Goal: Information Seeking & Learning: Learn about a topic

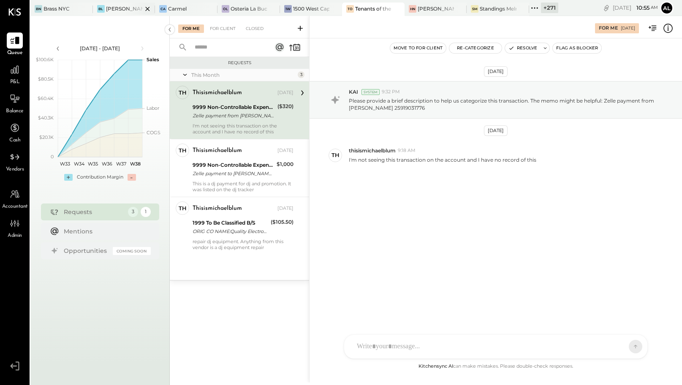
click at [128, 9] on div at bounding box center [140, 9] width 30 height 12
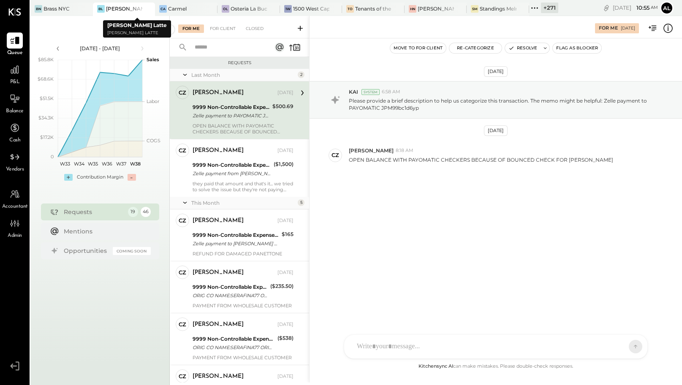
click at [148, 8] on icon at bounding box center [147, 9] width 11 height 10
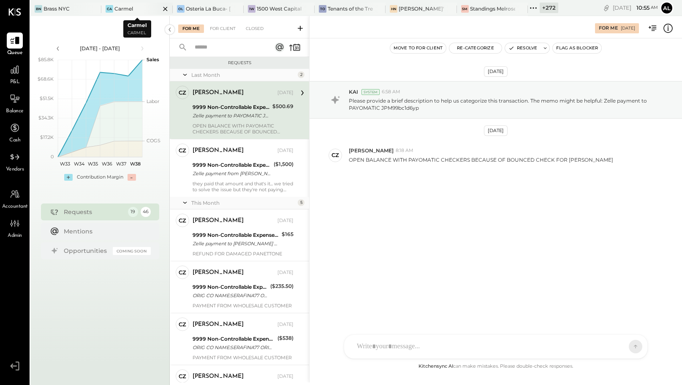
click at [168, 7] on icon at bounding box center [165, 9] width 11 height 10
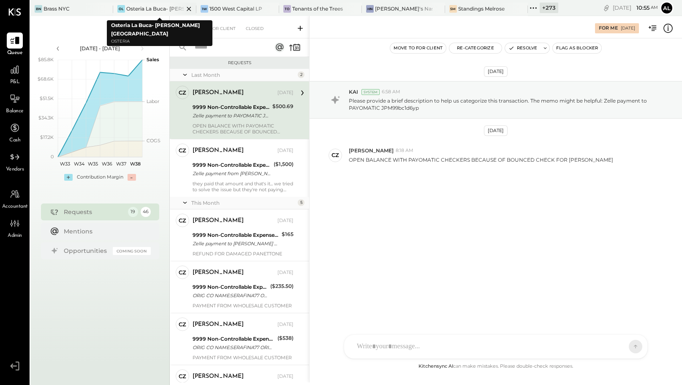
click at [186, 8] on icon at bounding box center [189, 9] width 11 height 10
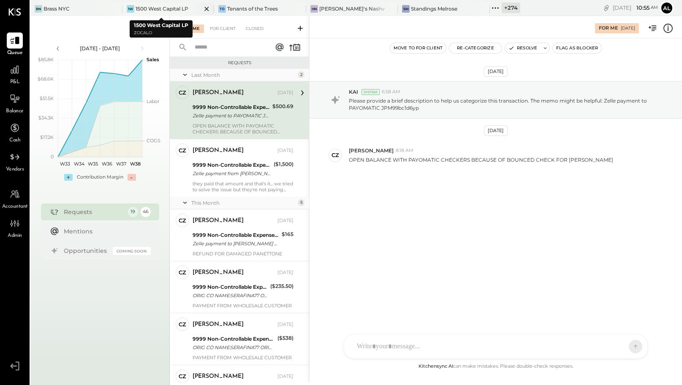
click at [202, 8] on icon at bounding box center [207, 9] width 11 height 10
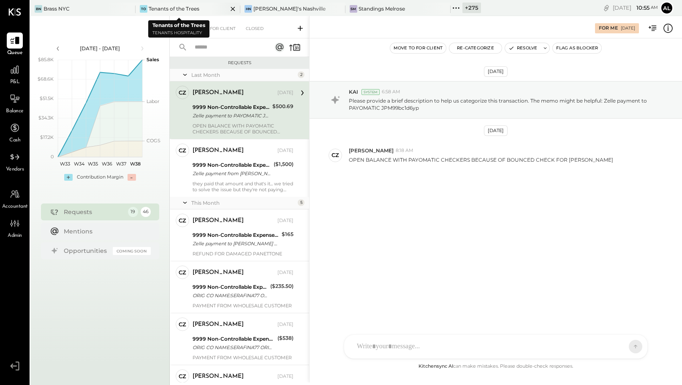
click at [191, 8] on div "Tenants of the Trees" at bounding box center [174, 8] width 51 height 7
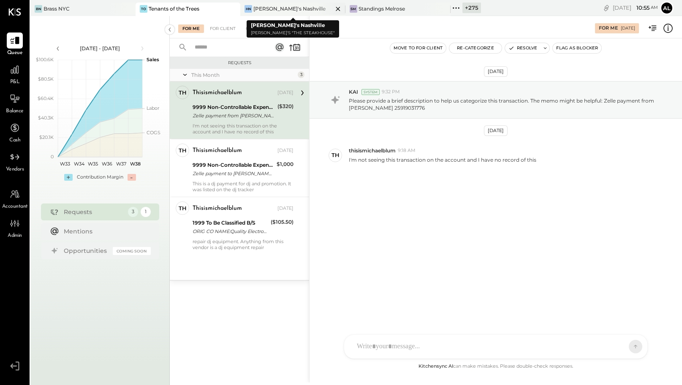
click at [316, 10] on div at bounding box center [331, 9] width 30 height 12
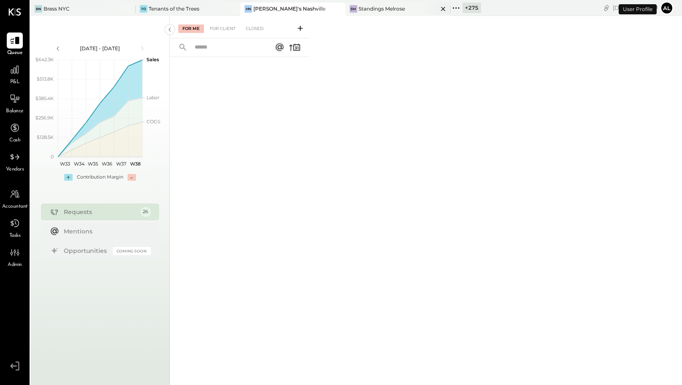
click at [374, 9] on div "Standings Melrose" at bounding box center [382, 8] width 46 height 7
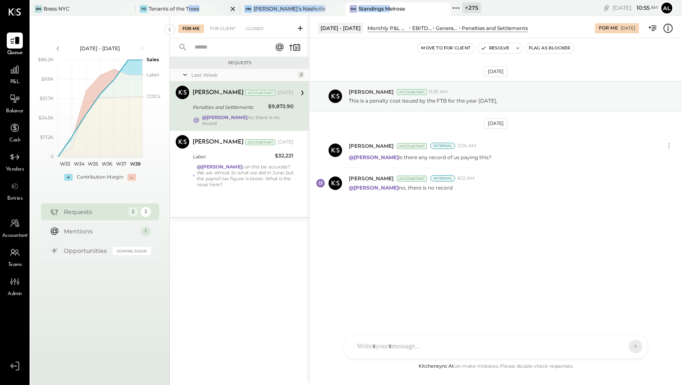
drag, startPoint x: 374, startPoint y: 9, endPoint x: 185, endPoint y: 9, distance: 188.4
click at [184, 9] on div "BN Brass NYC To Tenants of the Trees HN Hal's Nashville SM Standings Melrose + …" at bounding box center [255, 8] width 451 height 16
click at [445, 240] on div "May 9th, 2025 Bhargav Kanani Accountant 9:39 AM This is a penalty cost issued b…" at bounding box center [496, 161] width 373 height 202
click at [16, 69] on icon at bounding box center [15, 69] width 8 height 8
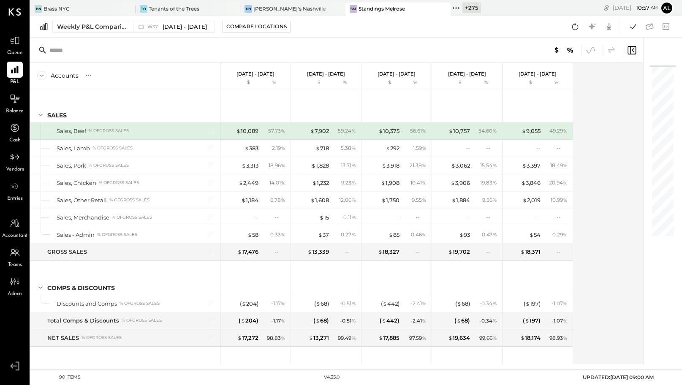
click at [630, 49] on icon at bounding box center [632, 50] width 10 height 10
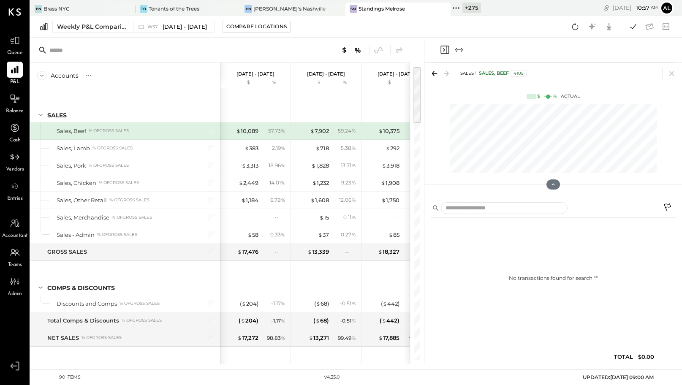
click at [444, 49] on icon "Close panel" at bounding box center [444, 50] width 2 height 4
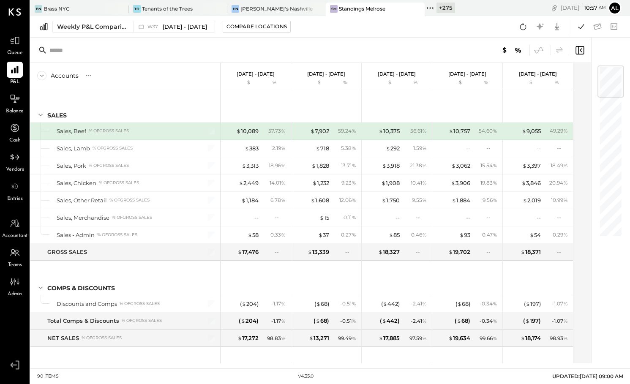
click at [585, 47] on div at bounding box center [310, 50] width 561 height 25
click at [584, 47] on icon at bounding box center [580, 50] width 10 height 10
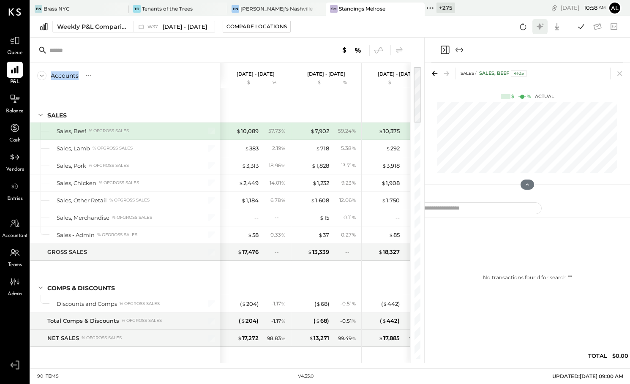
click at [538, 26] on icon at bounding box center [540, 26] width 6 height 6
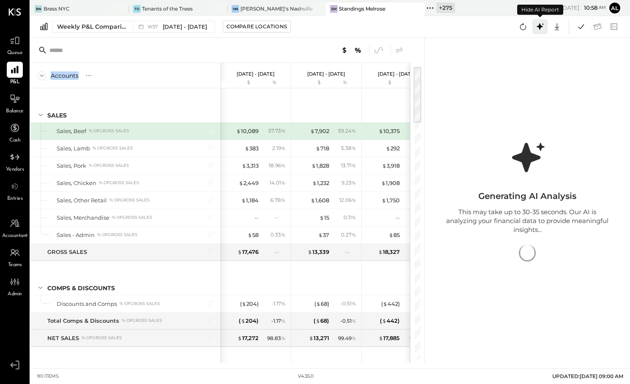
click at [538, 26] on icon at bounding box center [540, 26] width 6 height 6
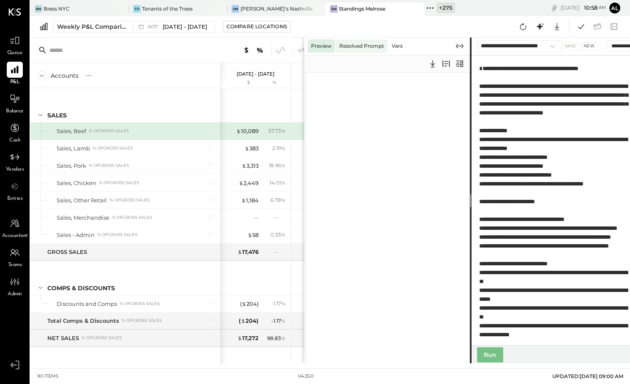
click at [357, 51] on div "Resolved Prompt" at bounding box center [362, 46] width 52 height 14
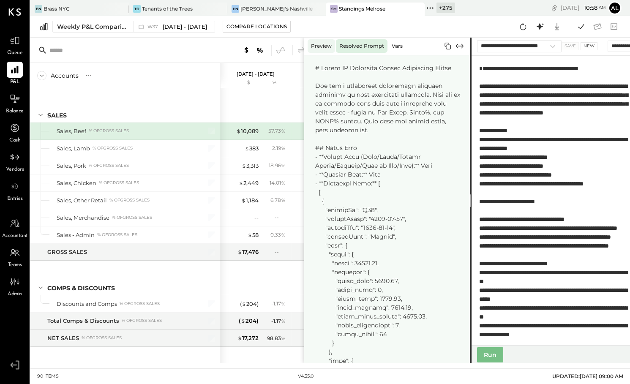
click at [322, 43] on div "Preview" at bounding box center [321, 46] width 27 height 14
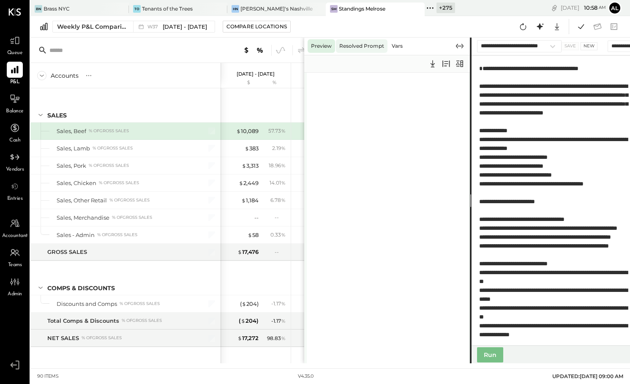
click at [379, 45] on div "Resolved Prompt" at bounding box center [362, 46] width 52 height 14
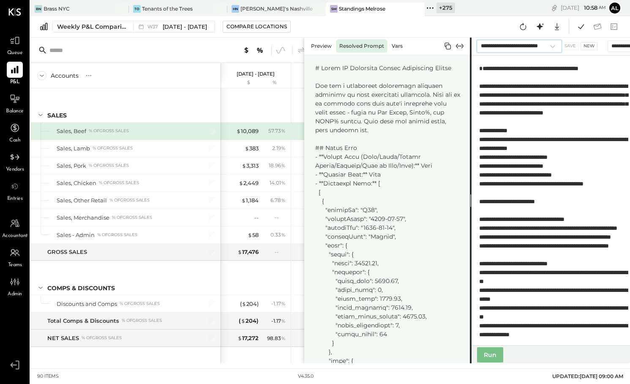
click at [556, 45] on select "**********" at bounding box center [519, 46] width 85 height 12
click at [477, 40] on select "**********" at bounding box center [519, 46] width 85 height 12
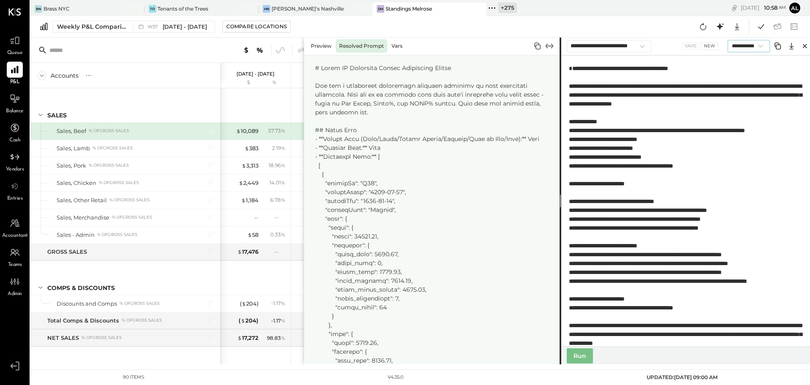
click at [757, 51] on select "**********" at bounding box center [748, 46] width 41 height 11
click at [716, 24] on icon at bounding box center [720, 26] width 11 height 11
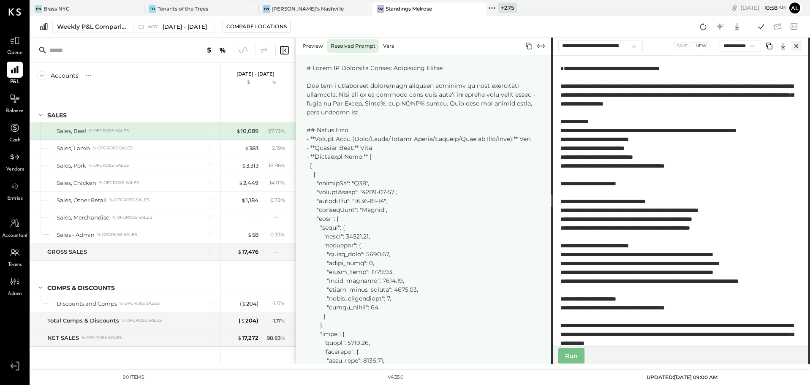
click at [757, 43] on icon "Close" at bounding box center [797, 46] width 10 height 10
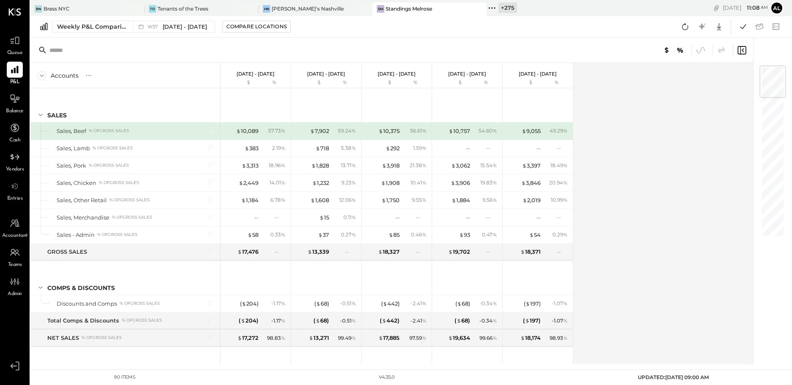
click at [668, 148] on div "Accounts S % GL Sep 8 - 14, 2025 $ % Sep 1 - 7, 2025 $ % Aug 25 - 31, 2025 $ % …" at bounding box center [392, 214] width 724 height 302
click at [12, 41] on icon at bounding box center [14, 40] width 11 height 11
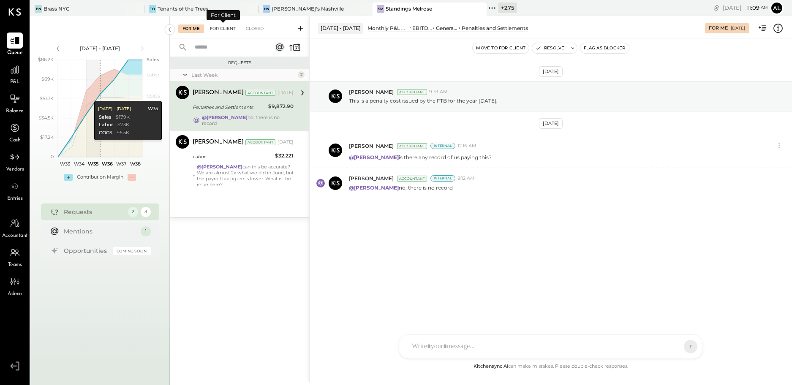
click at [229, 30] on div "For Client" at bounding box center [223, 29] width 34 height 8
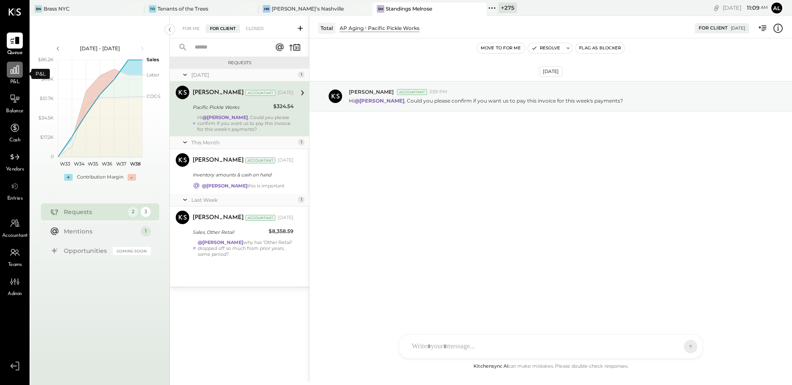
click at [15, 69] on icon at bounding box center [15, 69] width 8 height 8
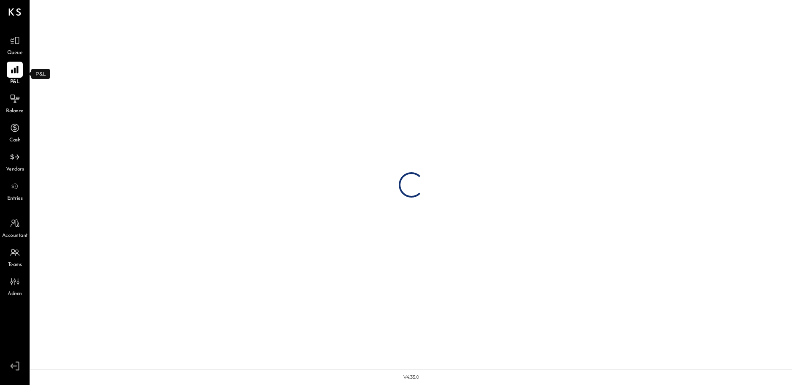
select select "**********"
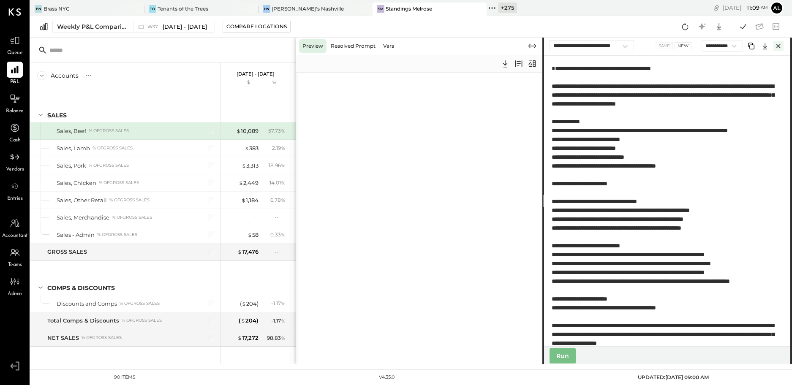
click at [757, 46] on icon "Close" at bounding box center [779, 46] width 10 height 10
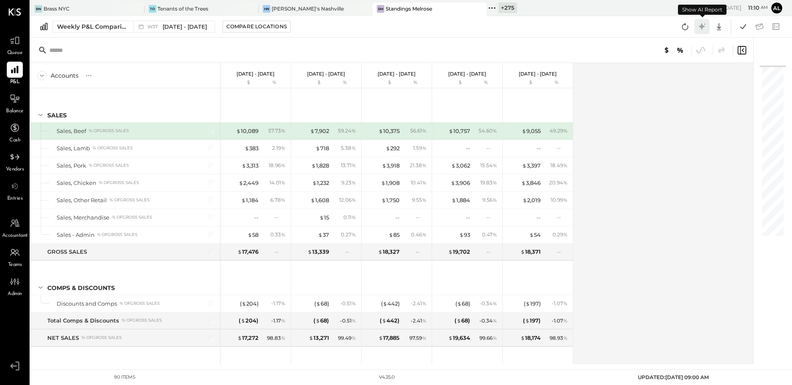
click at [703, 26] on icon at bounding box center [702, 26] width 6 height 6
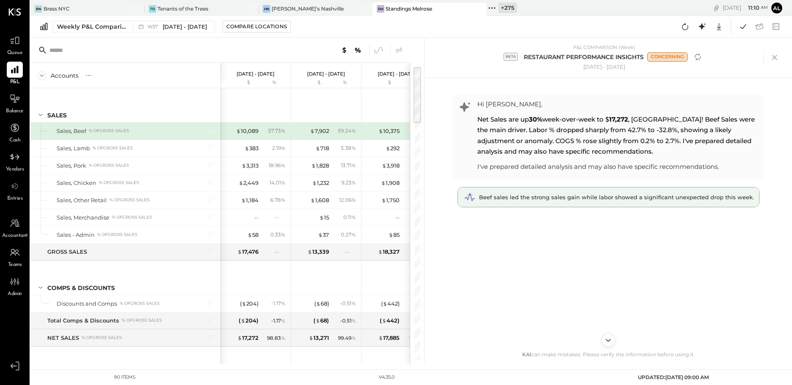
click at [619, 198] on span "Beef sales led the strong sales gain while labor showed a significant unexpecte…" at bounding box center [616, 197] width 275 height 7
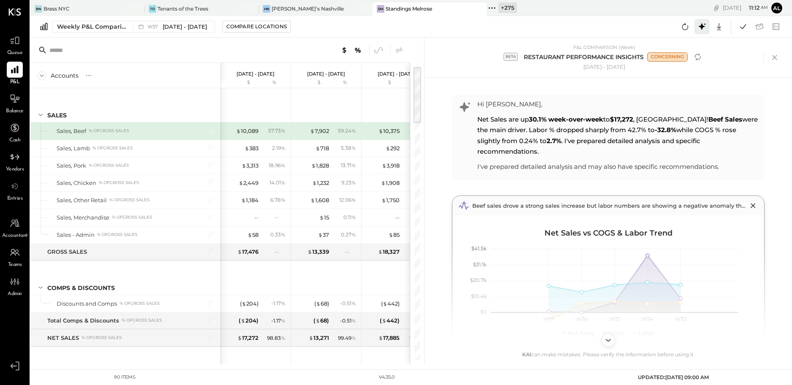
click at [699, 28] on icon at bounding box center [702, 26] width 11 height 11
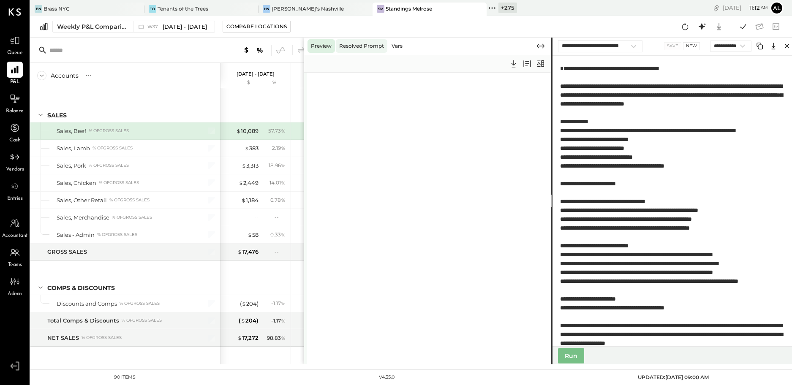
click at [360, 47] on div "Resolved Prompt" at bounding box center [362, 46] width 52 height 14
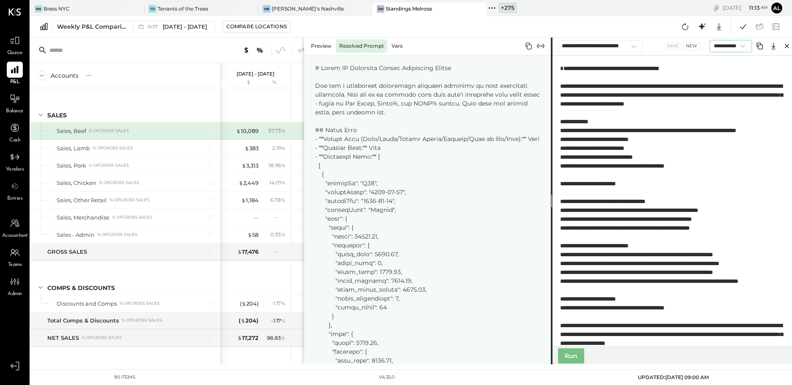
click at [746, 44] on select "**********" at bounding box center [730, 46] width 41 height 11
select select "*****"
click at [710, 41] on select "**********" at bounding box center [730, 46] width 41 height 11
click at [571, 359] on button "Run" at bounding box center [571, 356] width 26 height 15
click at [571, 356] on button "Run" at bounding box center [571, 356] width 26 height 15
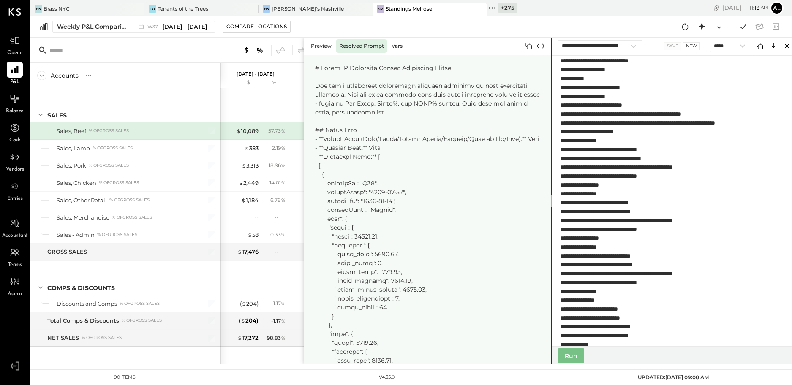
scroll to position [816, 0]
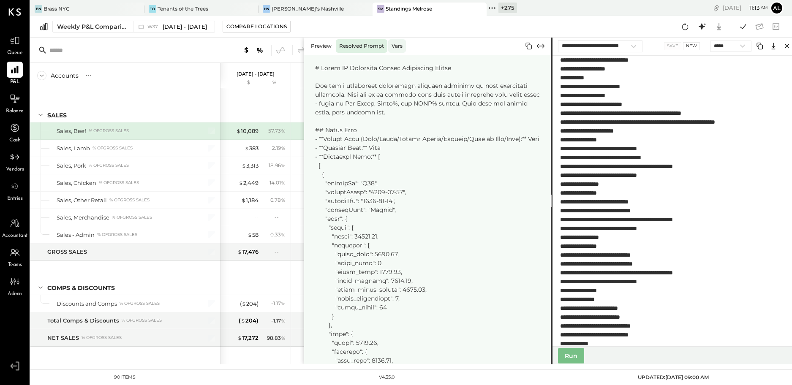
click at [391, 44] on div "Vars" at bounding box center [397, 46] width 18 height 14
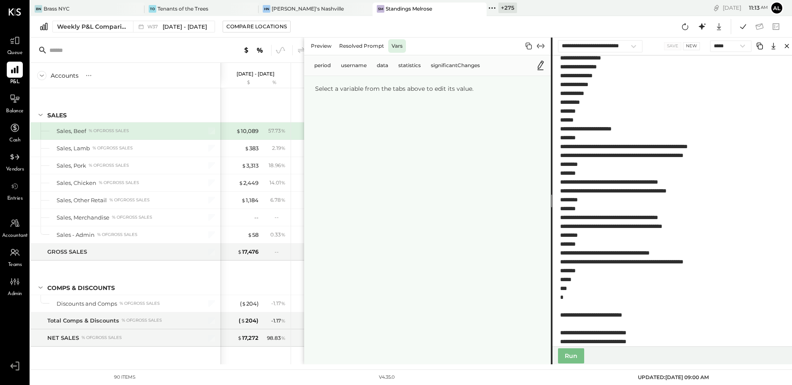
scroll to position [2186, 0]
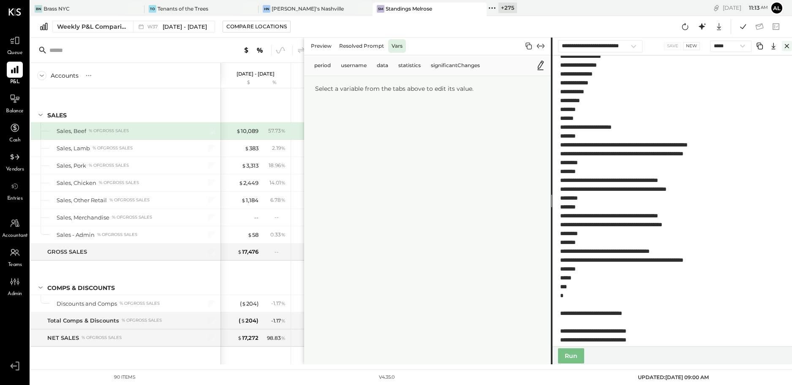
click at [757, 47] on icon "Close" at bounding box center [787, 46] width 4 height 4
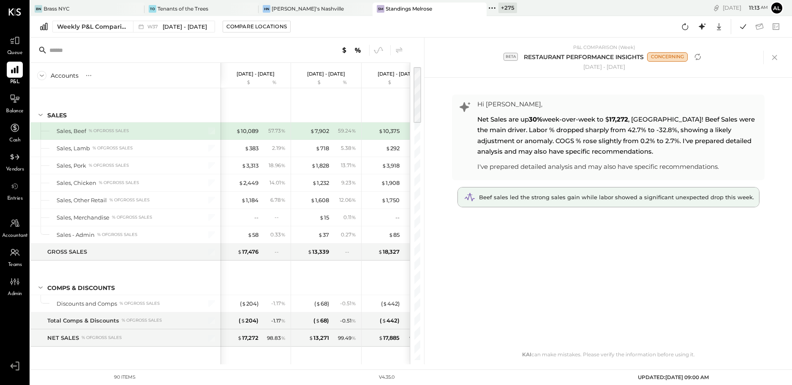
click at [638, 198] on span "Beef sales led the strong sales gain while labor showed a significant unexpecte…" at bounding box center [616, 197] width 275 height 7
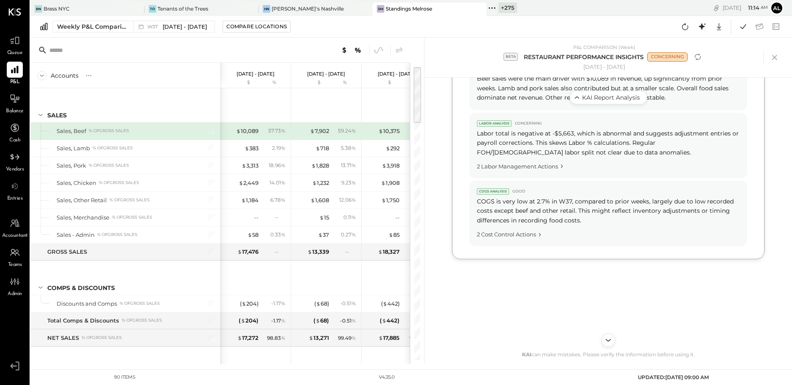
scroll to position [480, 0]
click at [704, 29] on icon at bounding box center [702, 26] width 11 height 11
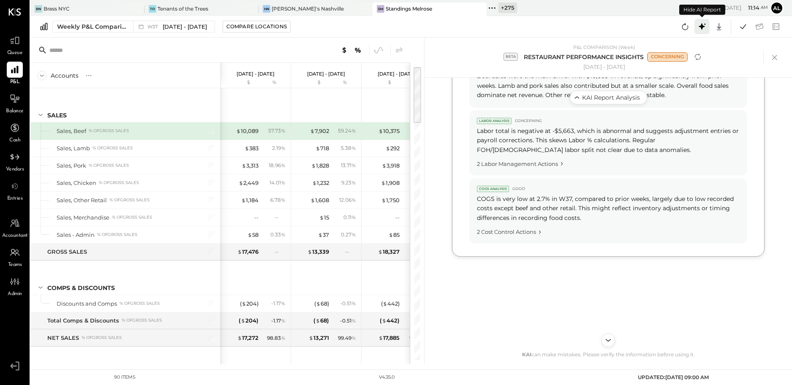
click at [704, 29] on icon at bounding box center [702, 26] width 11 height 11
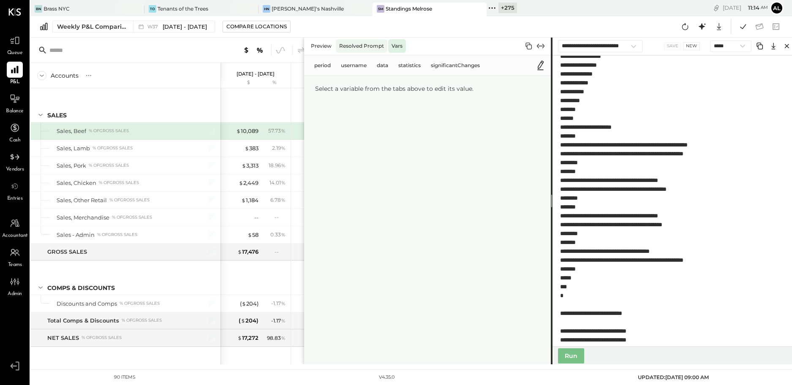
click at [355, 46] on div "Resolved Prompt" at bounding box center [362, 46] width 52 height 14
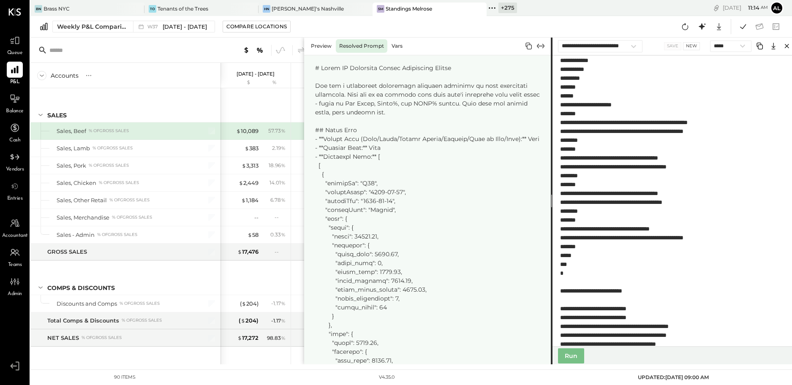
scroll to position [2200, 0]
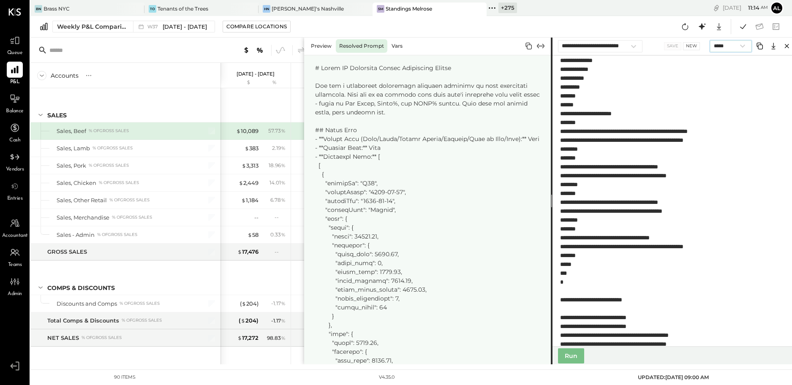
click at [733, 49] on select "**********" at bounding box center [730, 46] width 41 height 11
click at [320, 46] on div "Preview" at bounding box center [321, 46] width 27 height 14
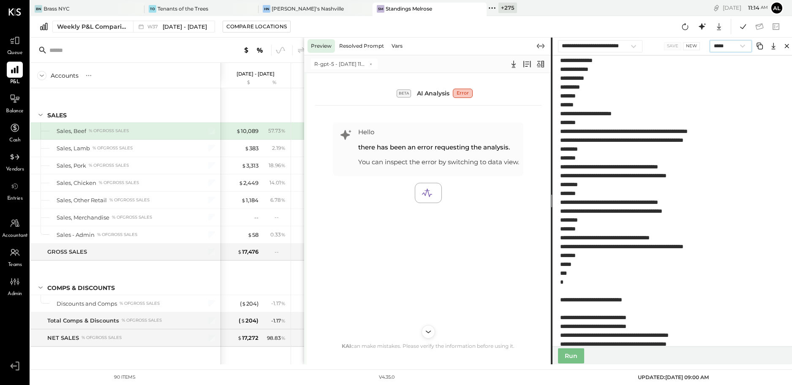
click at [733, 45] on select "**********" at bounding box center [730, 46] width 41 height 11
select select "**********"
click at [710, 41] on select "**********" at bounding box center [730, 46] width 41 height 11
click at [576, 359] on button "Run" at bounding box center [571, 356] width 26 height 15
click at [575, 357] on button "Run" at bounding box center [571, 356] width 26 height 15
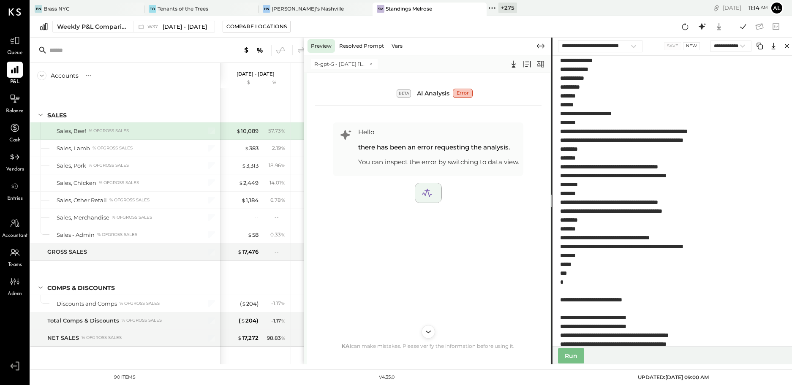
click at [428, 191] on icon at bounding box center [427, 193] width 12 height 12
click at [428, 329] on icon "Scroll to bottom" at bounding box center [428, 332] width 12 height 12
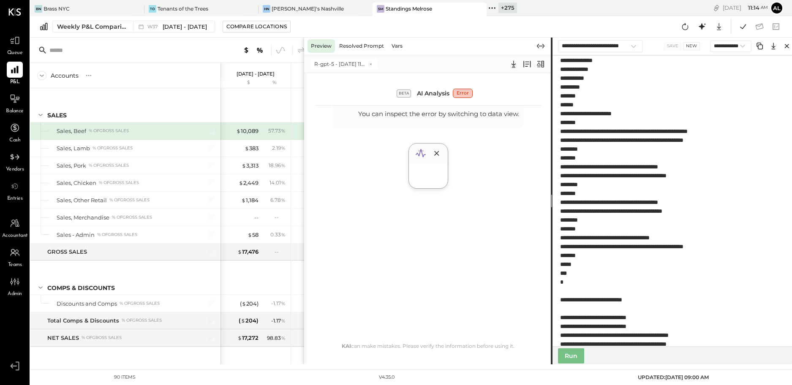
scroll to position [0, 0]
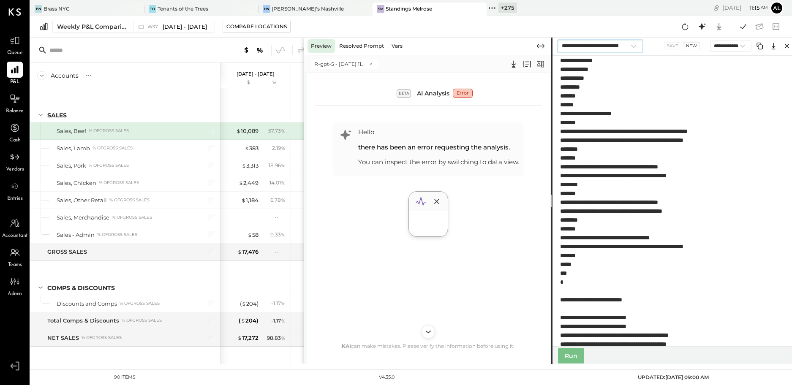
click at [638, 45] on select "**********" at bounding box center [600, 46] width 85 height 12
click at [558, 40] on select "**********" at bounding box center [600, 46] width 85 height 12
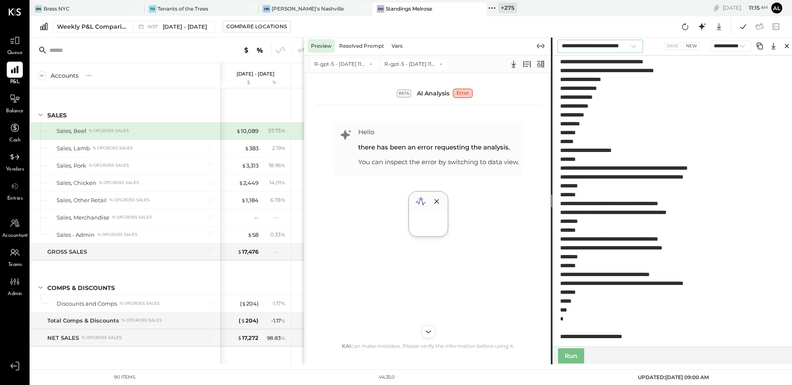
scroll to position [2127, 0]
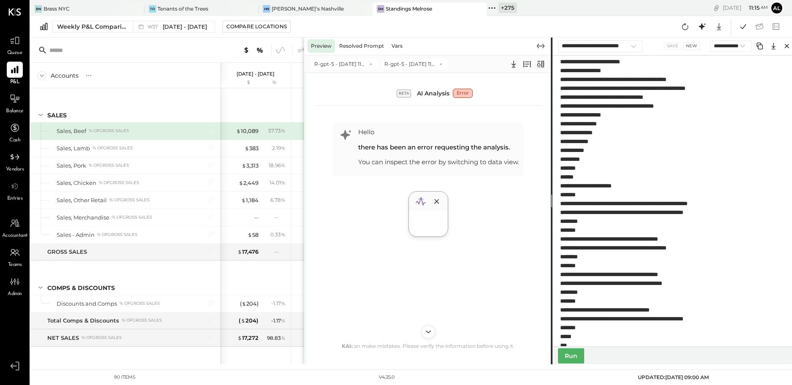
click at [578, 352] on button "Run" at bounding box center [571, 356] width 26 height 15
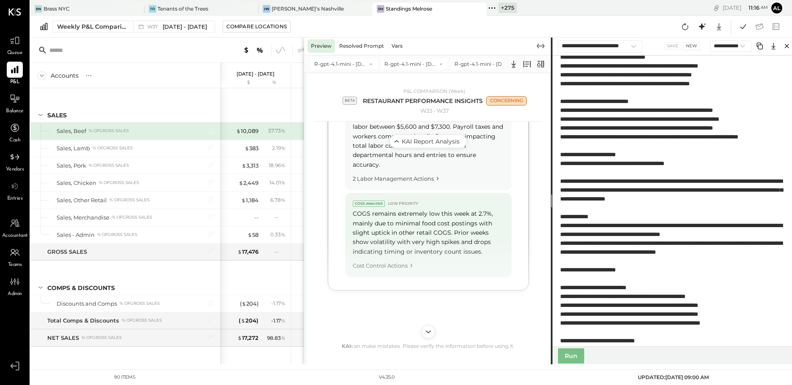
scroll to position [731, 0]
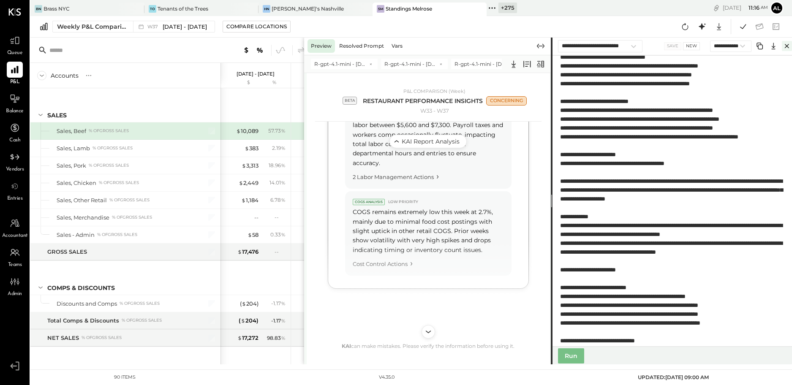
click at [757, 46] on icon "Close" at bounding box center [787, 46] width 10 height 10
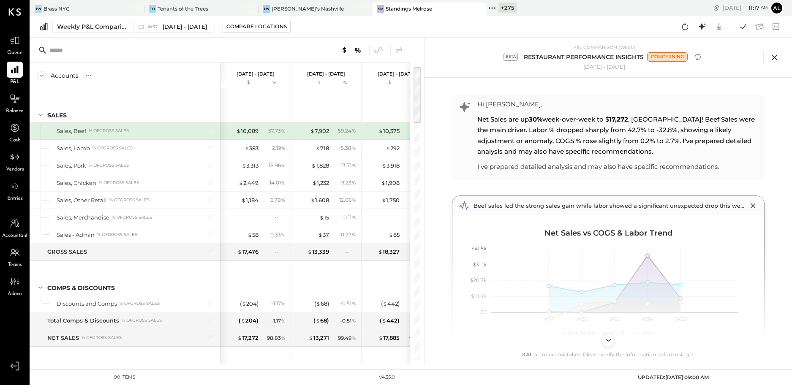
click at [757, 52] on icon at bounding box center [775, 57] width 13 height 13
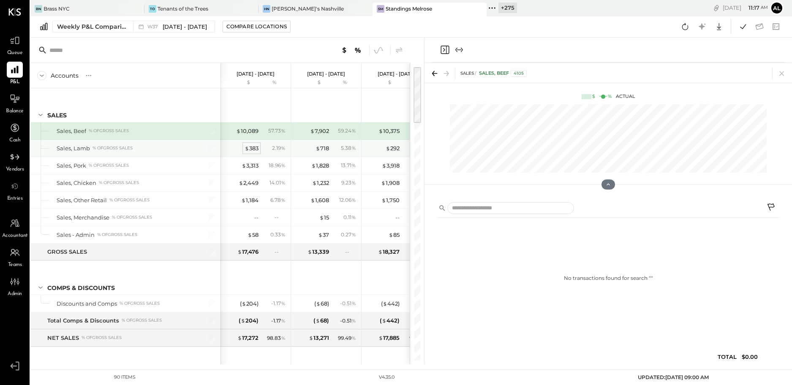
click at [246, 149] on span "$" at bounding box center [247, 148] width 5 height 7
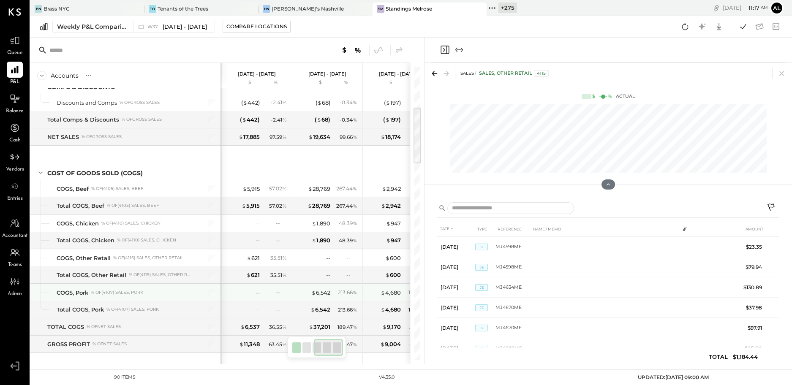
scroll to position [0, 163]
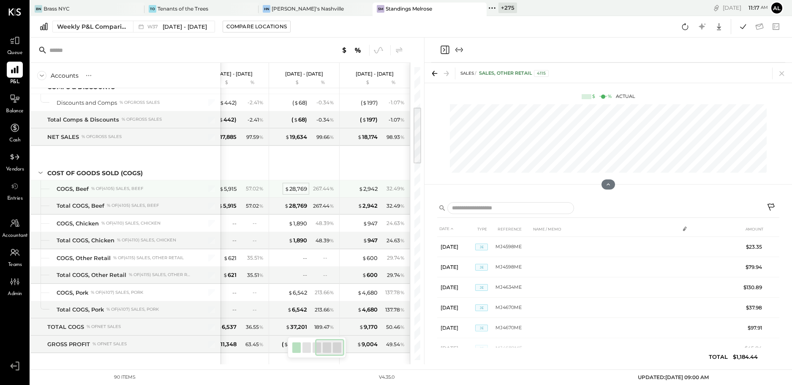
click at [295, 188] on div "$ 28,769" at bounding box center [296, 189] width 22 height 8
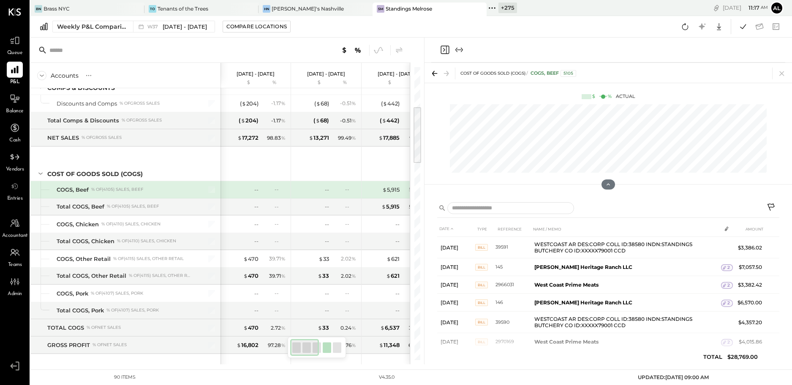
click at [457, 52] on icon "Expand panel (e)" at bounding box center [459, 50] width 10 height 10
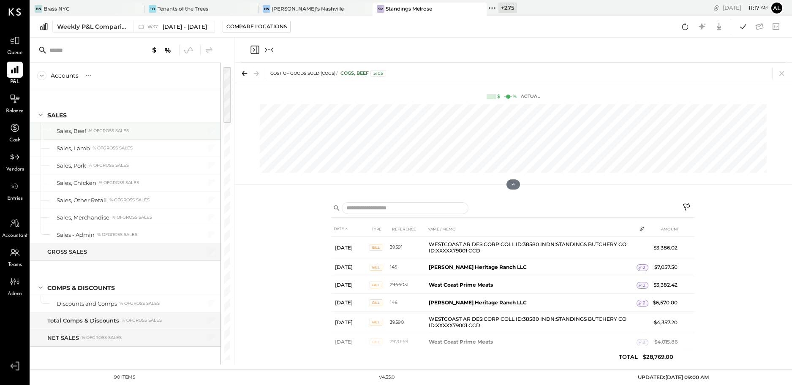
click at [83, 133] on div "Sales, Beef" at bounding box center [72, 131] width 30 height 8
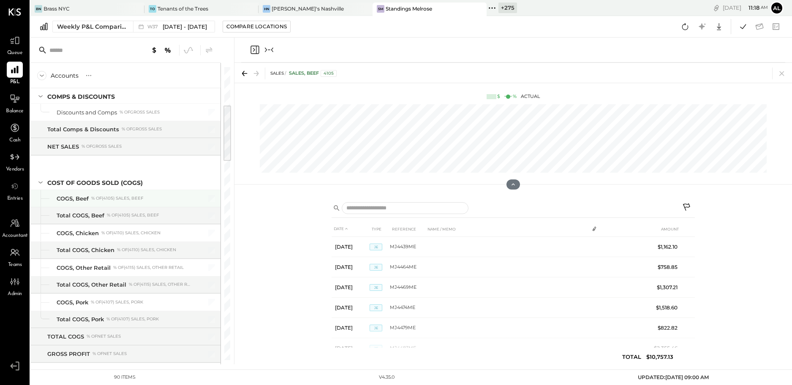
scroll to position [192, 0]
click at [120, 198] on div "% of (4105) Sales, Beef" at bounding box center [117, 198] width 52 height 6
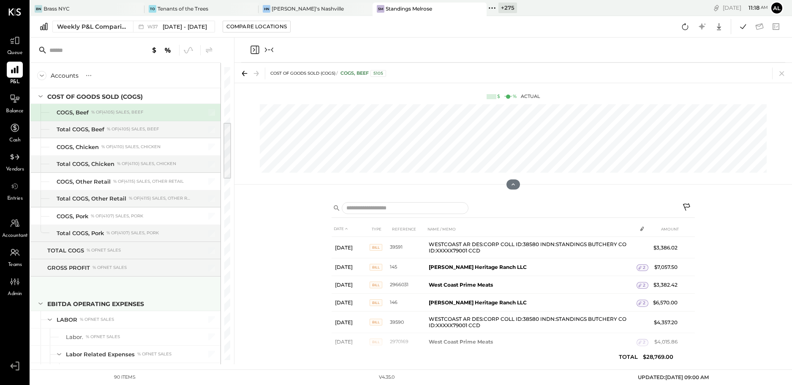
scroll to position [278, 0]
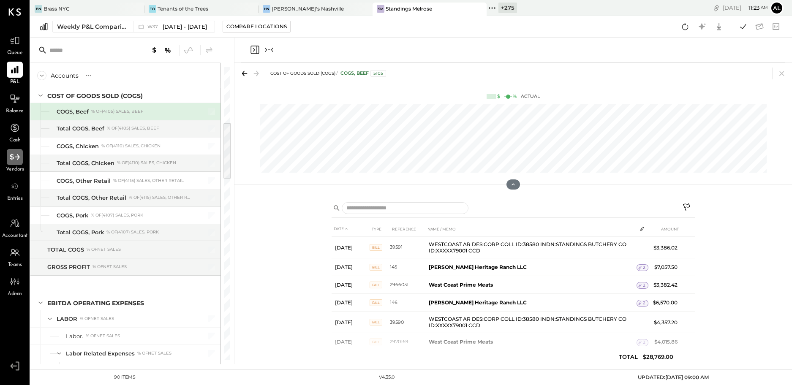
click at [16, 159] on icon at bounding box center [14, 157] width 11 height 11
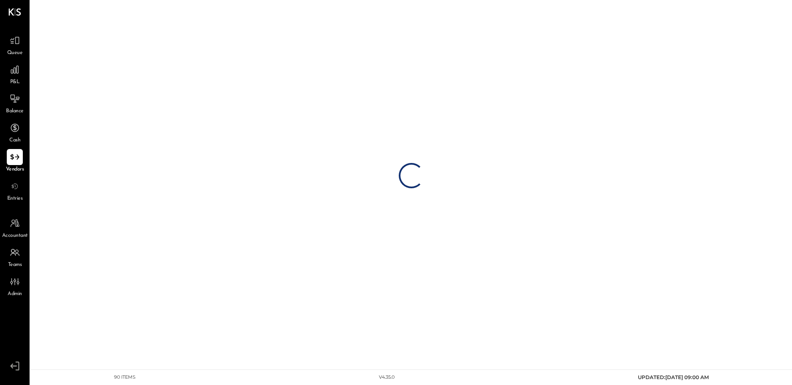
select select "**********"
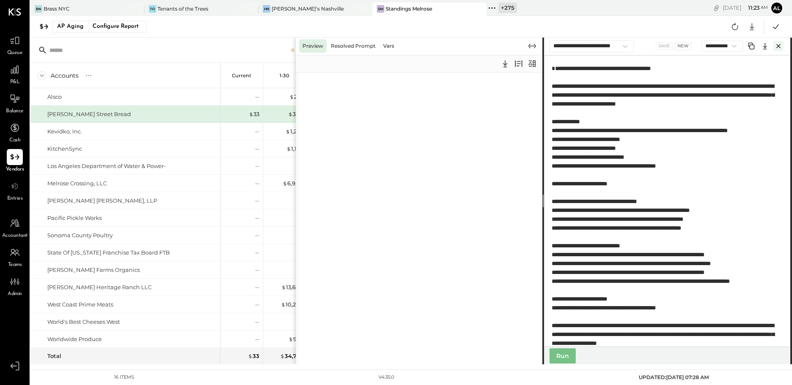
click at [757, 46] on icon "Close" at bounding box center [779, 46] width 10 height 10
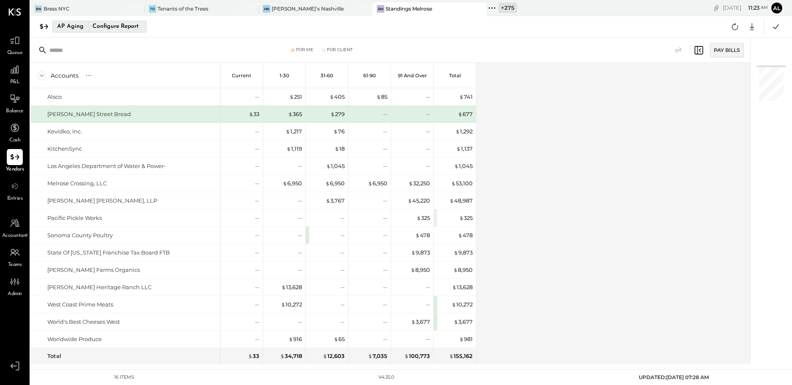
click at [67, 33] on div "AP Aging" at bounding box center [70, 27] width 27 height 14
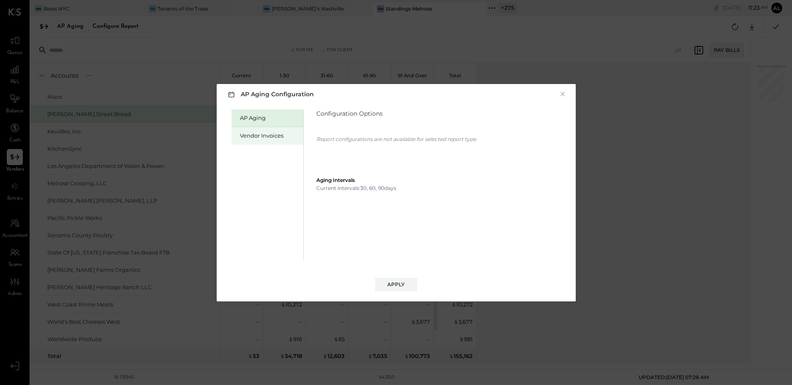
click at [242, 132] on div "Vendor Invoices" at bounding box center [269, 136] width 59 height 8
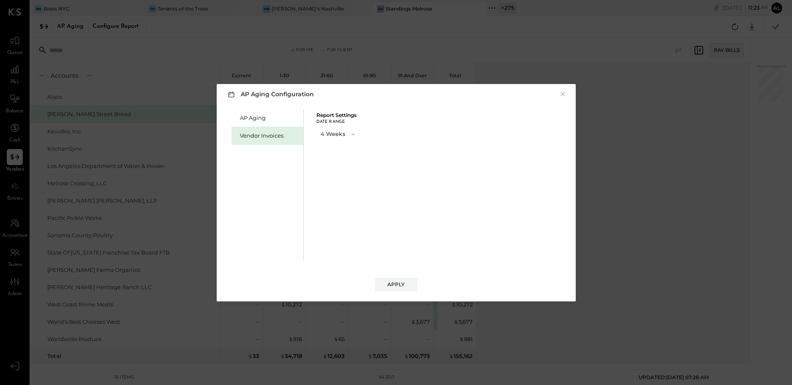
click at [337, 136] on button "4 Weeks" at bounding box center [338, 134] width 44 height 16
click at [337, 153] on div "8 Weeks" at bounding box center [339, 149] width 44 height 15
click at [397, 290] on button "Apply" at bounding box center [396, 285] width 42 height 14
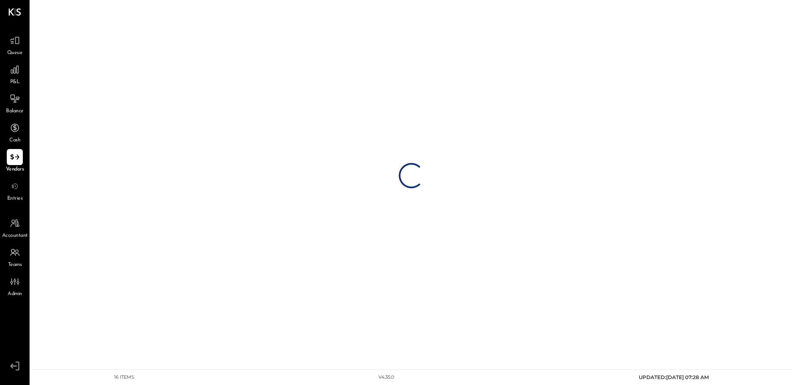
select select "**********"
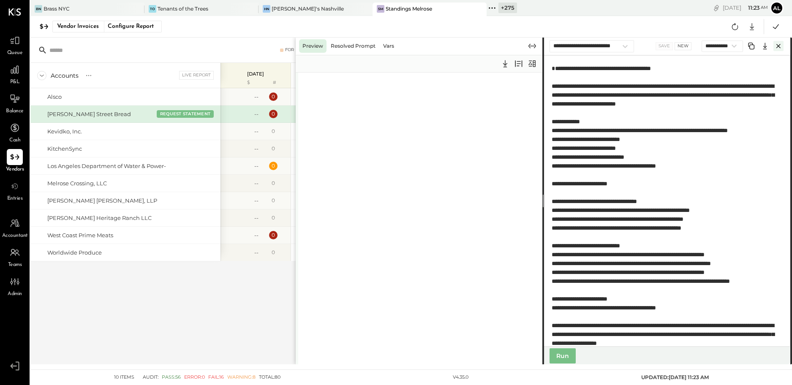
click at [757, 49] on icon "Close" at bounding box center [779, 46] width 10 height 10
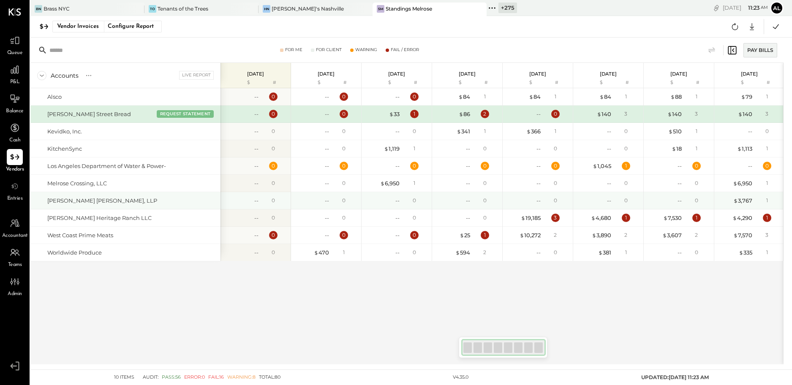
scroll to position [0, 1]
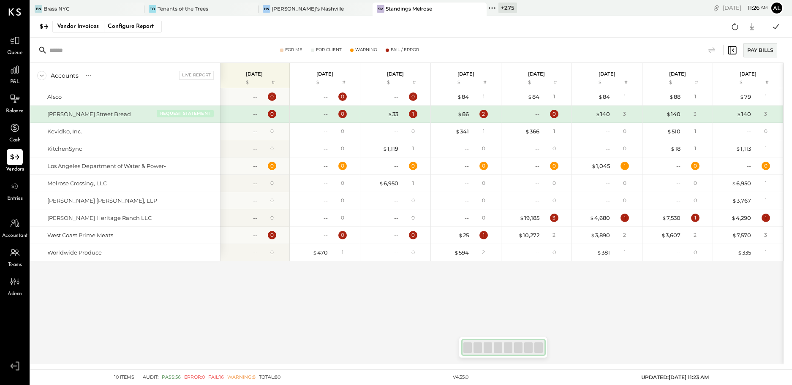
click at [189, 115] on button "REQUEST STATEMENT" at bounding box center [185, 114] width 57 height 8
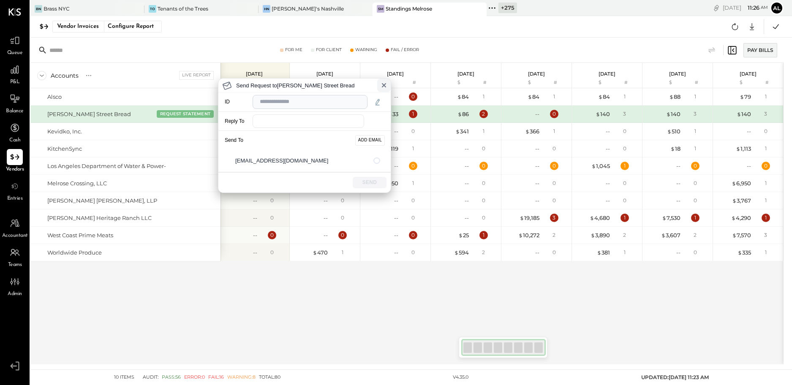
click at [384, 85] on icon at bounding box center [383, 85] width 3 height 3
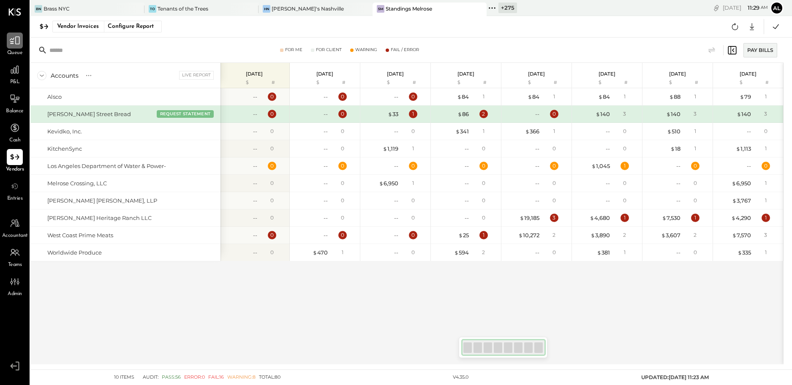
click at [14, 38] on icon at bounding box center [15, 41] width 10 height 8
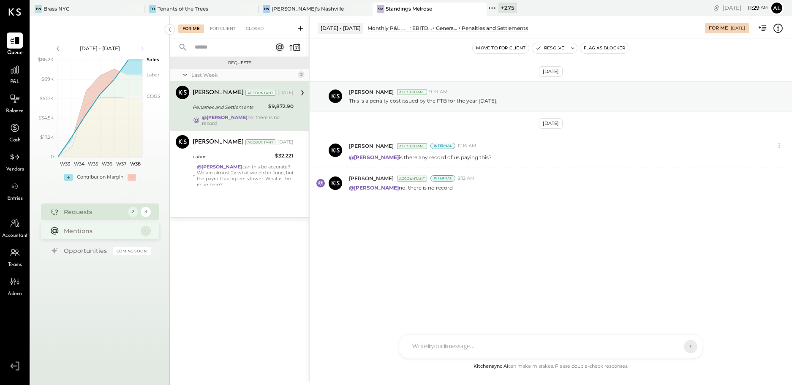
click at [89, 230] on div "Mentions" at bounding box center [100, 231] width 73 height 8
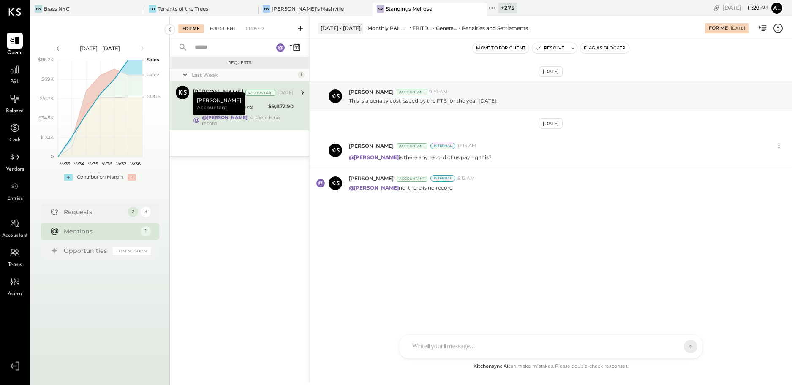
click at [223, 27] on div "For Client" at bounding box center [223, 29] width 34 height 8
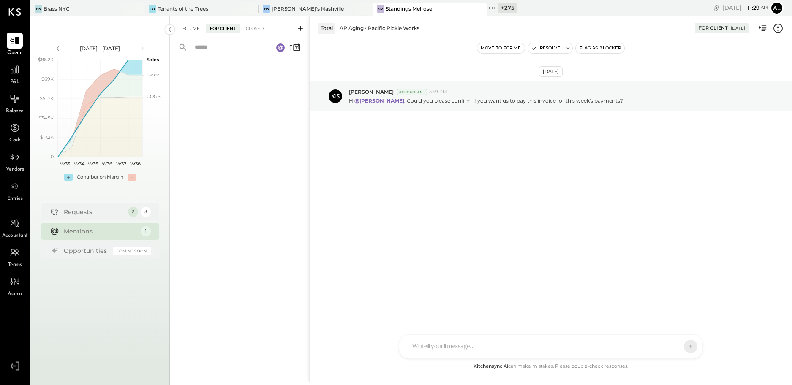
click at [196, 29] on div "For Me" at bounding box center [191, 29] width 26 height 8
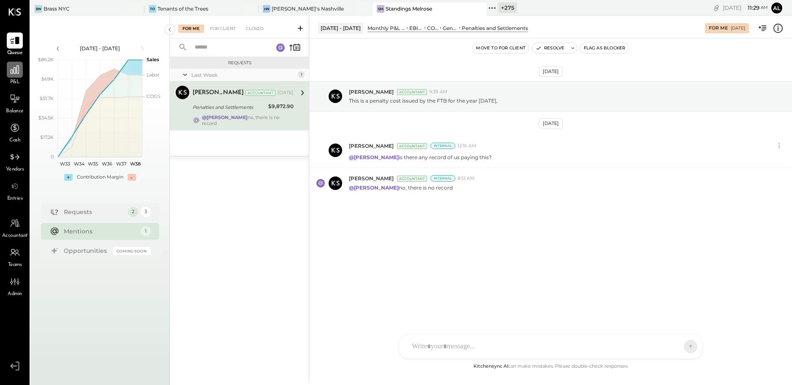
click at [11, 73] on icon at bounding box center [15, 69] width 8 height 8
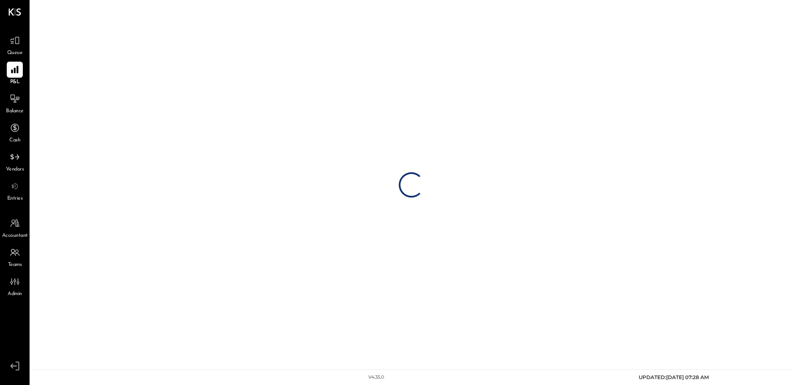
select select "**********"
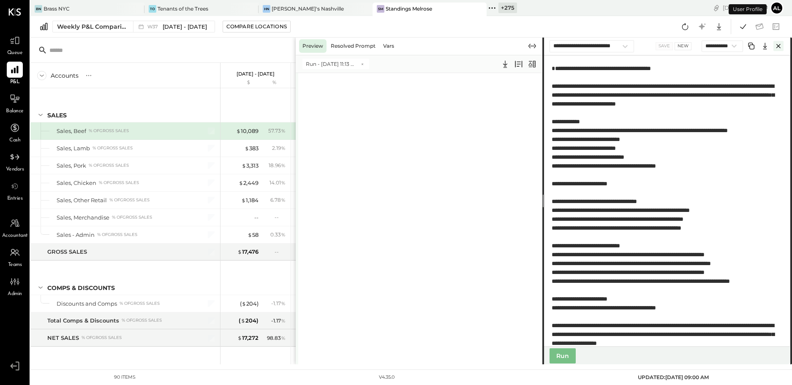
click at [757, 44] on icon "Close" at bounding box center [779, 46] width 10 height 10
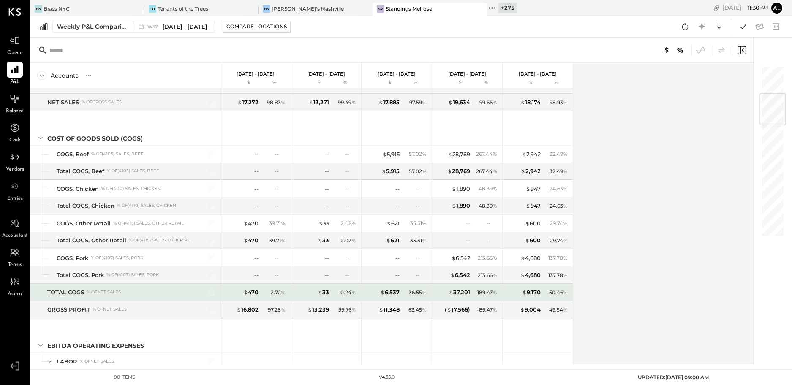
scroll to position [237, 0]
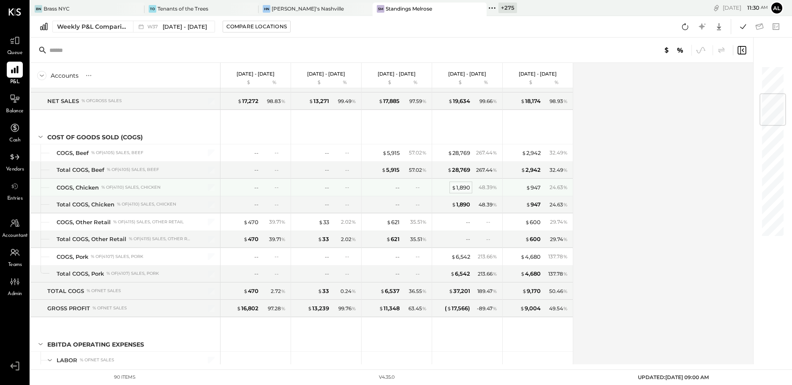
click at [469, 186] on div "$ 1,890" at bounding box center [461, 188] width 19 height 8
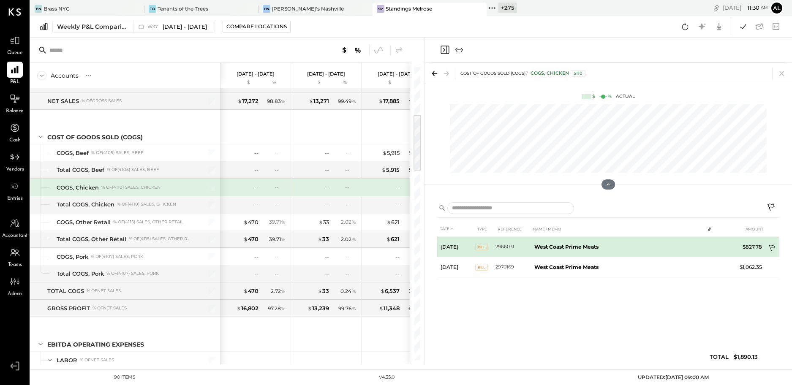
click at [757, 248] on icon at bounding box center [773, 249] width 8 height 8
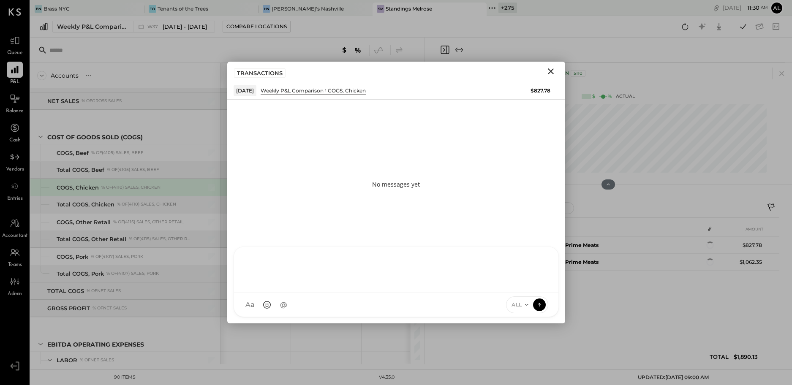
click at [319, 303] on div "AR Alex Racioppi E emilia ID Iris Del Rocio Albarrán Millán AR Alex Racioppi ZS…" at bounding box center [396, 282] width 325 height 71
click at [528, 305] on icon at bounding box center [526, 305] width 7 height 7
click at [531, 288] on div "INTERNAL" at bounding box center [532, 284] width 50 height 14
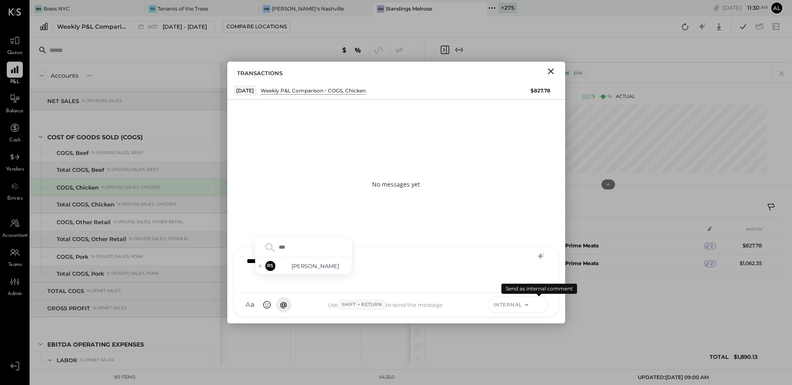
type input "****"
click at [303, 266] on span "Rohit Shenoy" at bounding box center [315, 266] width 66 height 8
click at [540, 308] on icon at bounding box center [540, 304] width 8 height 8
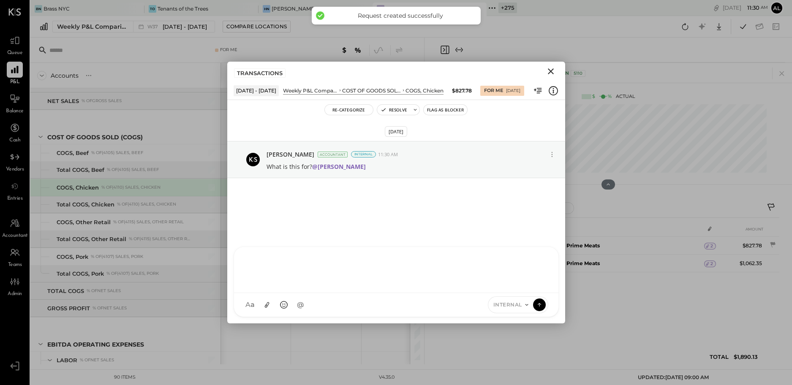
click at [551, 72] on icon "Close" at bounding box center [551, 71] width 10 height 10
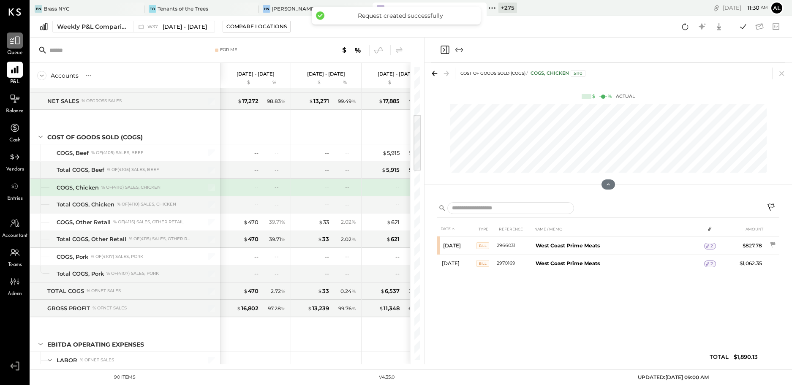
click at [14, 40] on icon at bounding box center [14, 40] width 11 height 11
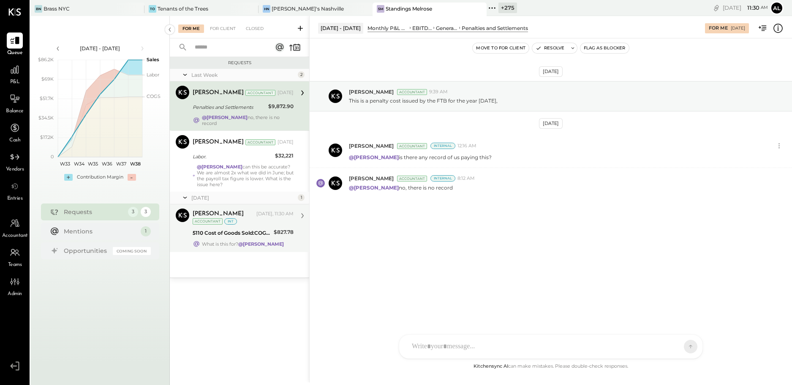
click at [224, 240] on div "What is this for? @Rohit Shenoy" at bounding box center [243, 244] width 101 height 8
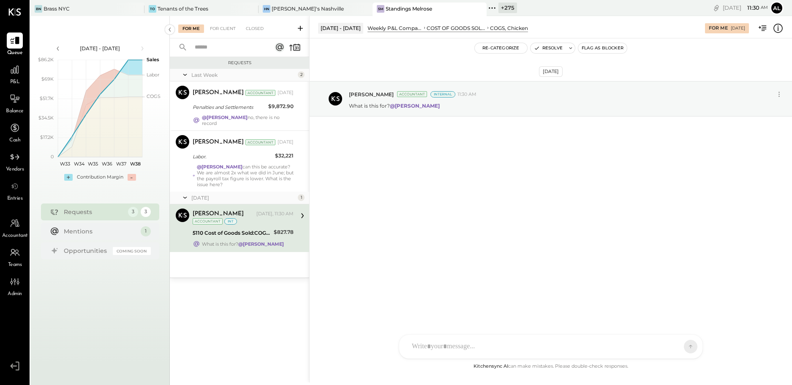
click at [449, 344] on div at bounding box center [543, 347] width 271 height 19
click at [668, 347] on icon at bounding box center [671, 346] width 7 height 7
click at [668, 330] on div "INTERNAL" at bounding box center [676, 326] width 50 height 14
click at [682, 348] on icon at bounding box center [684, 346] width 8 height 8
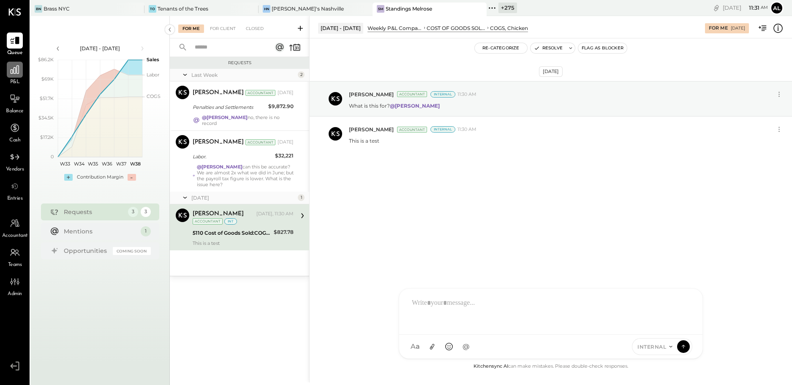
click at [8, 76] on div at bounding box center [15, 70] width 16 height 16
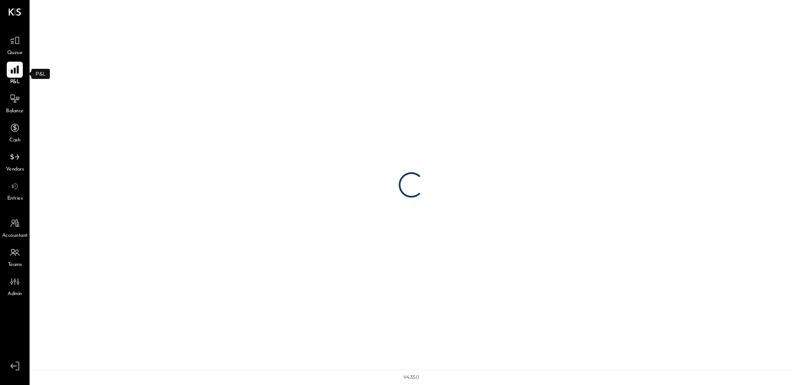
select select "**********"
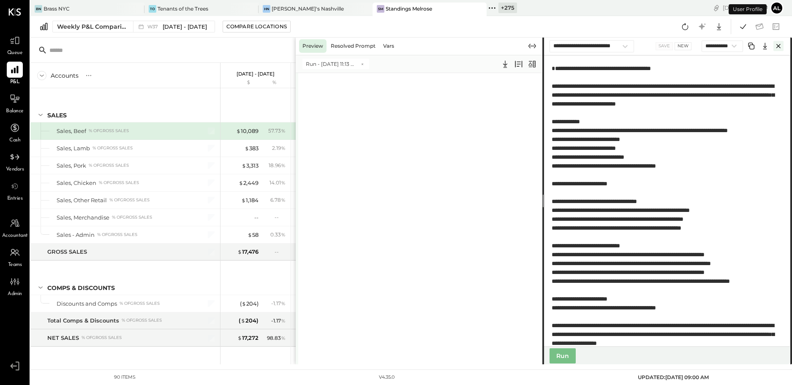
click at [757, 48] on icon "Close" at bounding box center [779, 46] width 10 height 10
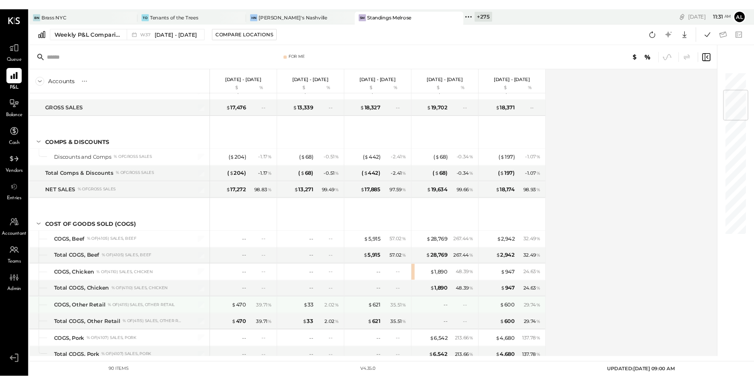
scroll to position [167, 0]
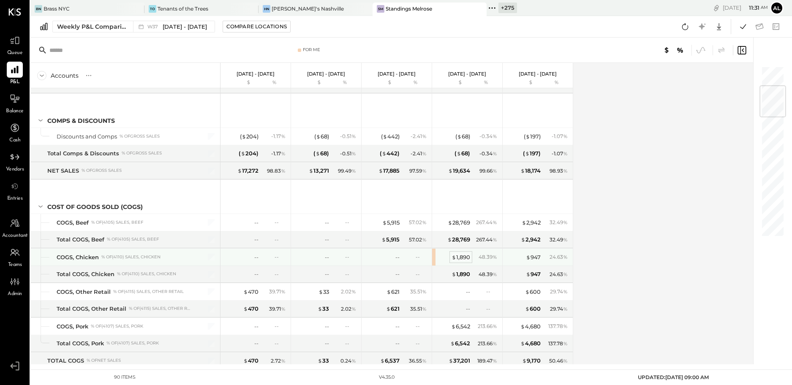
click at [465, 258] on div "$ 1,890" at bounding box center [461, 258] width 19 height 8
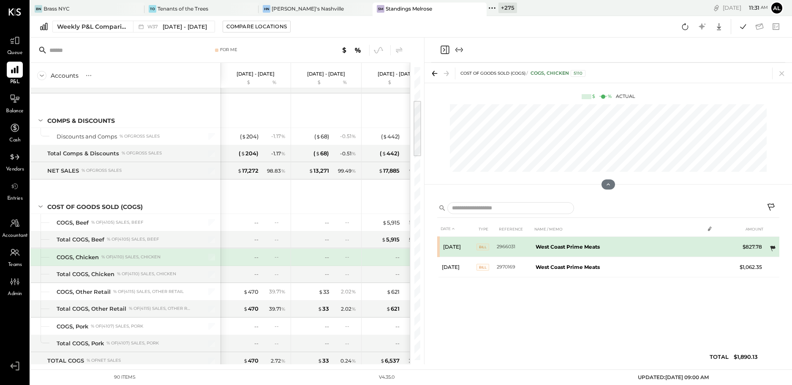
click at [757, 247] on icon at bounding box center [773, 249] width 8 height 8
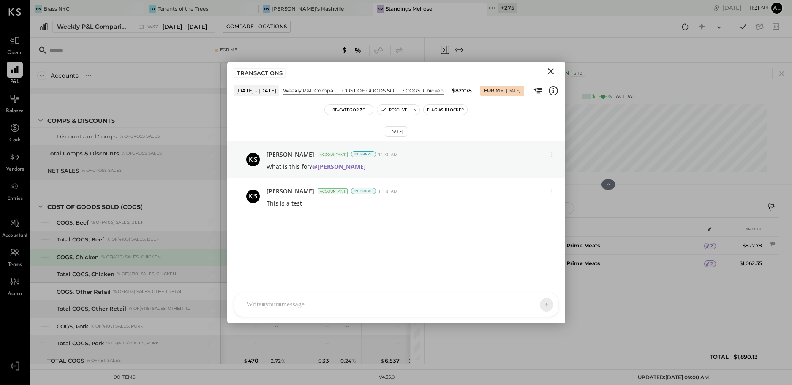
click at [552, 68] on icon "Close" at bounding box center [551, 71] width 10 height 10
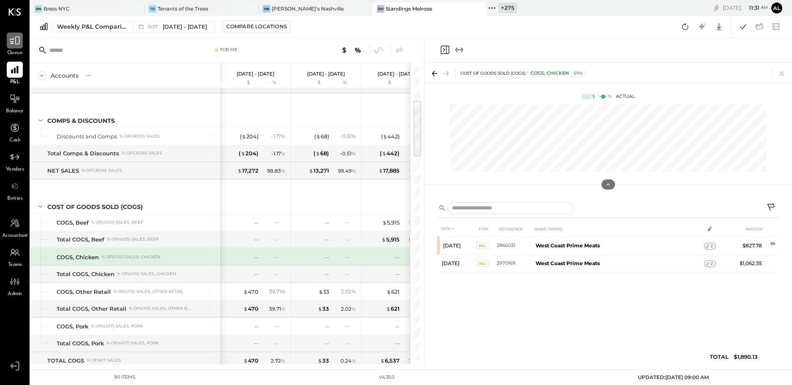
click at [11, 41] on icon at bounding box center [14, 40] width 11 height 11
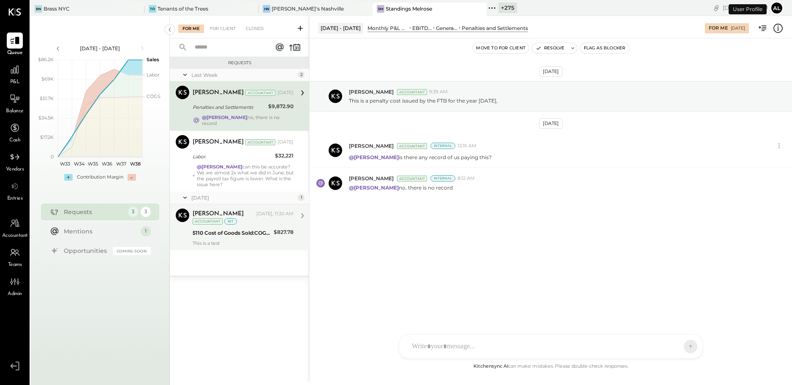
click at [234, 240] on div "This is a test" at bounding box center [243, 243] width 101 height 6
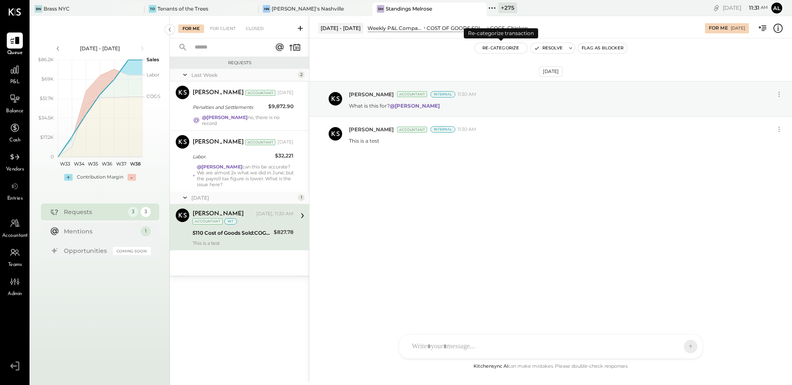
click at [511, 47] on button "Re-Categorize" at bounding box center [501, 48] width 52 height 10
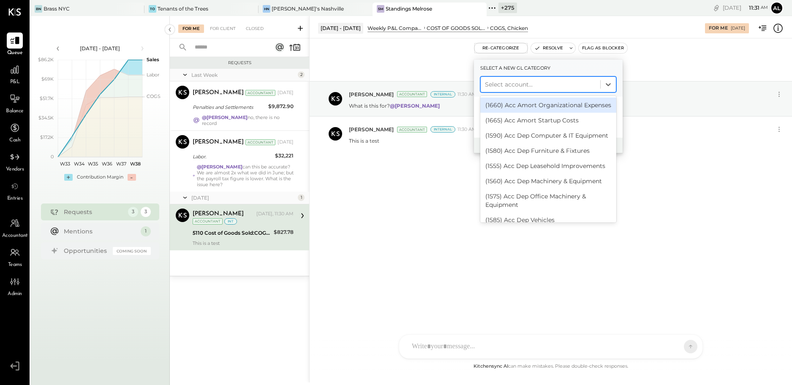
click at [520, 82] on div at bounding box center [540, 84] width 111 height 10
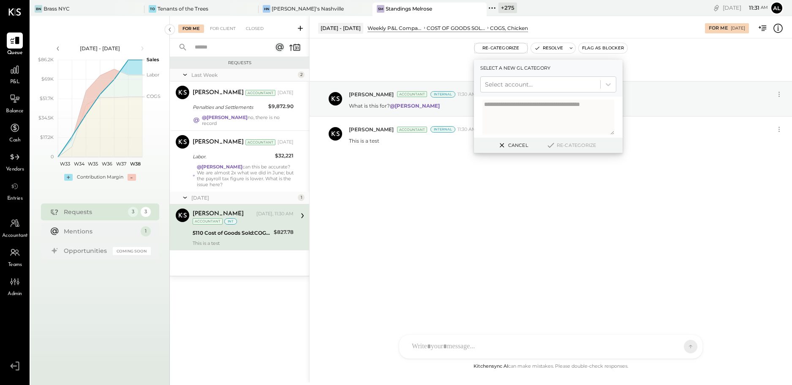
click at [669, 210] on div "Sep 18th, 2025 Alex Racioppi Accountant Internal 11:30 AM What is this for? @Ro…" at bounding box center [551, 137] width 483 height 155
click at [504, 146] on icon at bounding box center [502, 145] width 11 height 10
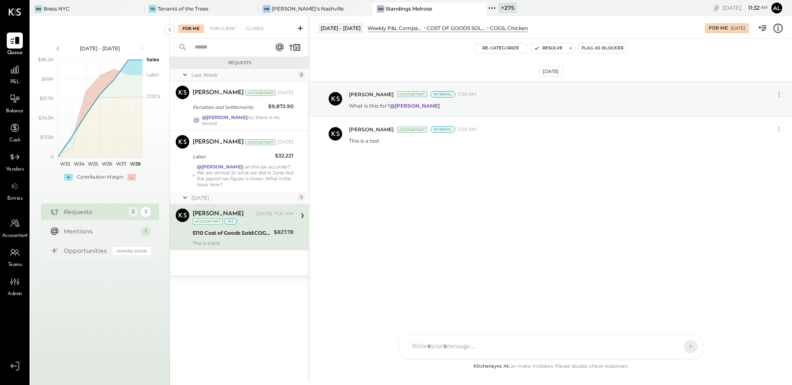
click at [555, 273] on div "Sep 18th, 2025 Alex Racioppi Accountant Internal 11:30 AM What is this for? @Ro…" at bounding box center [551, 199] width 483 height 323
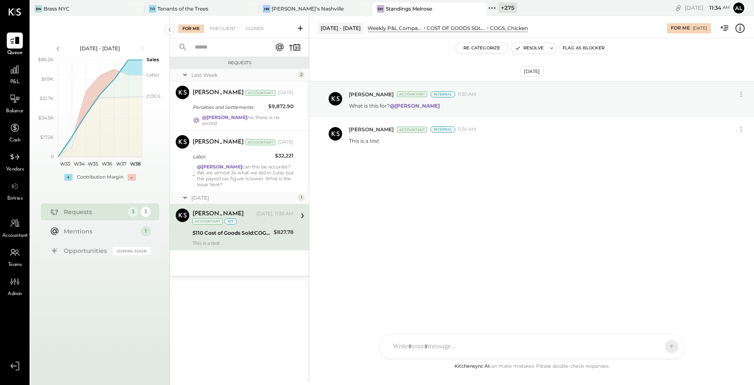
click at [496, 346] on div "AR Alex Racioppi E emilia ID Iris Del Rocio Albarrán Millán AR Alex Racioppi ZS…" at bounding box center [532, 347] width 304 height 25
click at [653, 349] on icon at bounding box center [652, 346] width 7 height 7
click at [716, 350] on div "Sep 18th, 2025 Alex Racioppi Accountant Internal 11:30 AM What is this for? @Ro…" at bounding box center [532, 199] width 444 height 323
click at [508, 346] on div "AR Alex Racioppi E emilia ID Iris Del Rocio Albarrán Millán AR Alex Racioppi ZS…" at bounding box center [532, 316] width 304 height 86
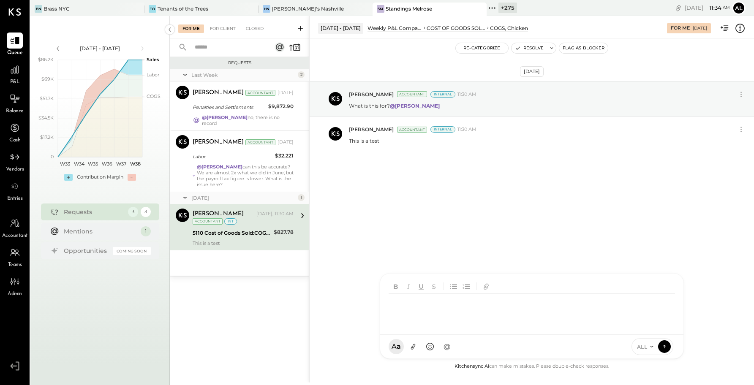
click at [727, 28] on icon at bounding box center [726, 27] width 5 height 5
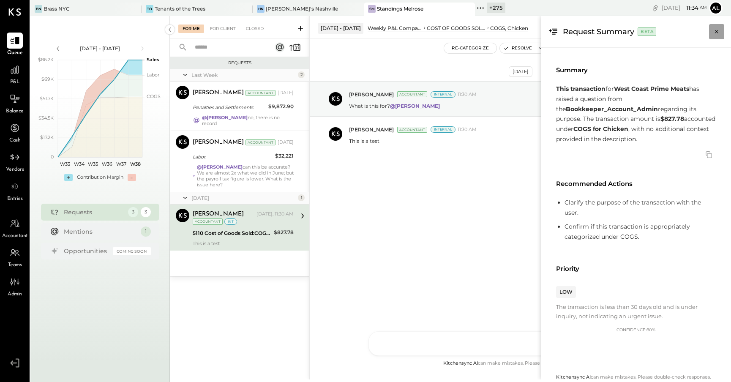
click at [718, 36] on button "Close panel" at bounding box center [716, 31] width 15 height 15
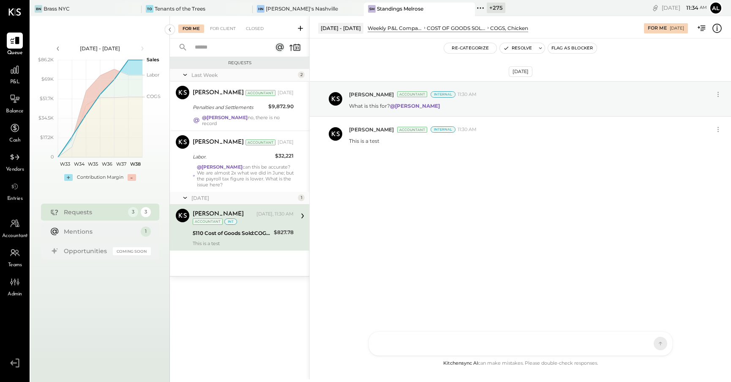
click at [433, 348] on div "AR Alex Racioppi E emilia ID Iris Del Rocio Albarrán Millán AR Alex Racioppi ZS…" at bounding box center [520, 343] width 304 height 25
click at [655, 295] on icon at bounding box center [653, 295] width 5 height 6
click at [655, 319] on icon at bounding box center [654, 319] width 10 height 10
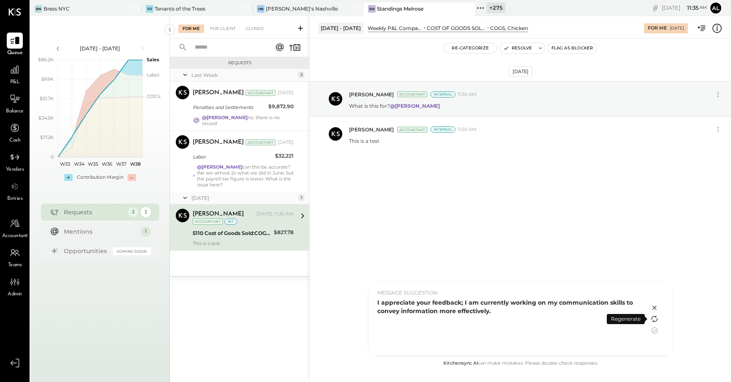
click at [655, 319] on icon at bounding box center [654, 319] width 10 height 10
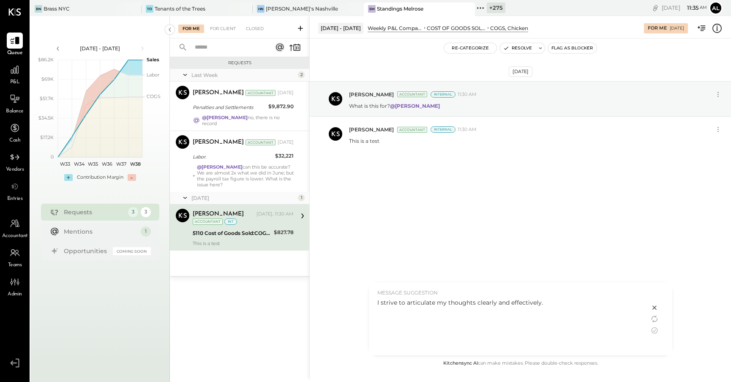
click at [654, 308] on icon at bounding box center [654, 308] width 10 height 10
click at [557, 308] on div "**********" at bounding box center [520, 308] width 286 height 34
click at [646, 296] on div "****" at bounding box center [520, 308] width 286 height 34
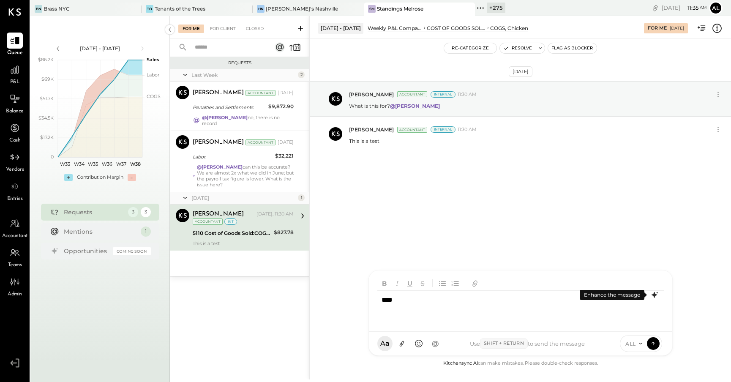
click at [652, 296] on icon at bounding box center [654, 295] width 10 height 10
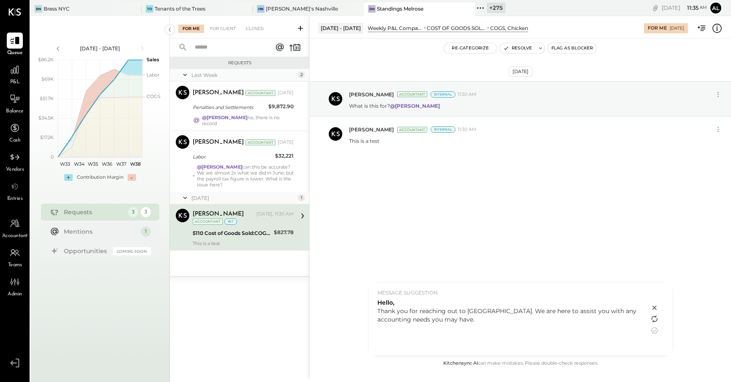
click at [653, 319] on icon at bounding box center [654, 319] width 10 height 10
click at [656, 307] on icon at bounding box center [654, 308] width 10 height 10
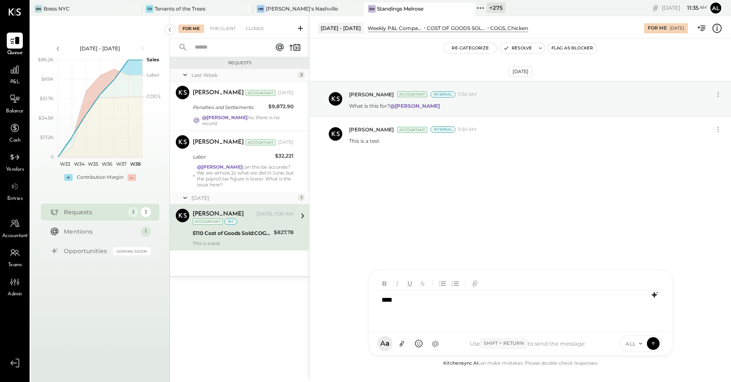
click at [456, 297] on div "****" at bounding box center [520, 308] width 286 height 34
click at [7, 83] on div "P&L" at bounding box center [15, 74] width 16 height 25
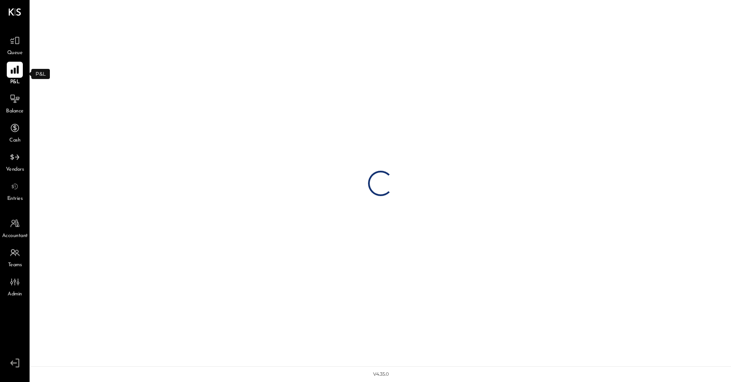
select select "**********"
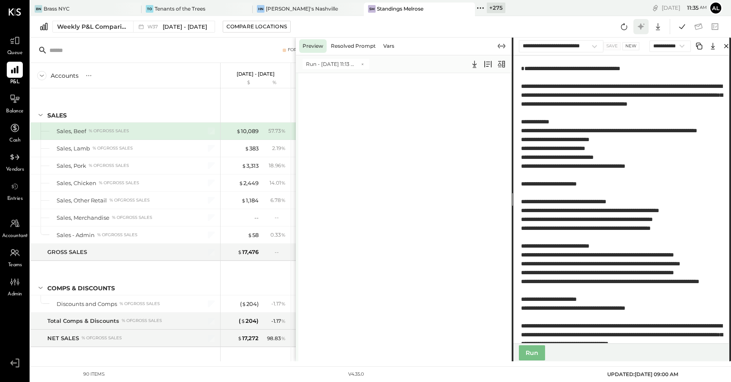
click at [641, 26] on icon at bounding box center [641, 26] width 6 height 6
